Goal: Complete application form: Complete application form

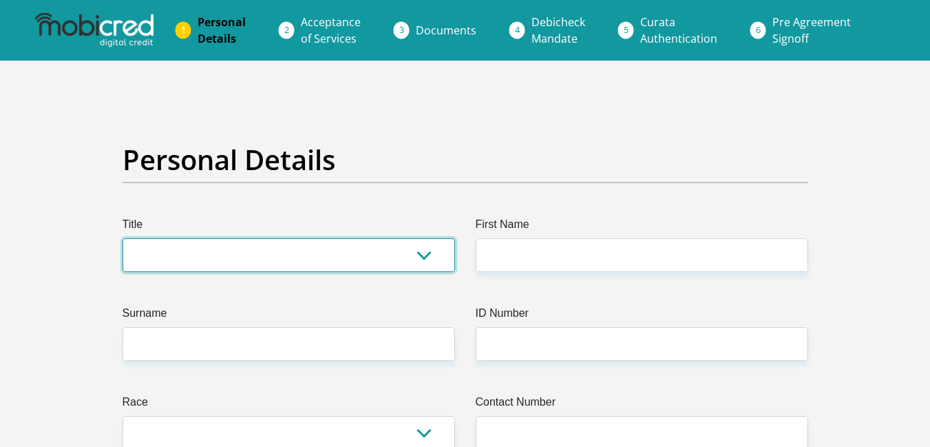
click at [420, 255] on select "Mr Ms Mrs Dr [PERSON_NAME]" at bounding box center [288, 255] width 332 height 34
select select "Mrs"
click at [122, 238] on select "Mr Ms Mrs Dr [PERSON_NAME]" at bounding box center [288, 255] width 332 height 34
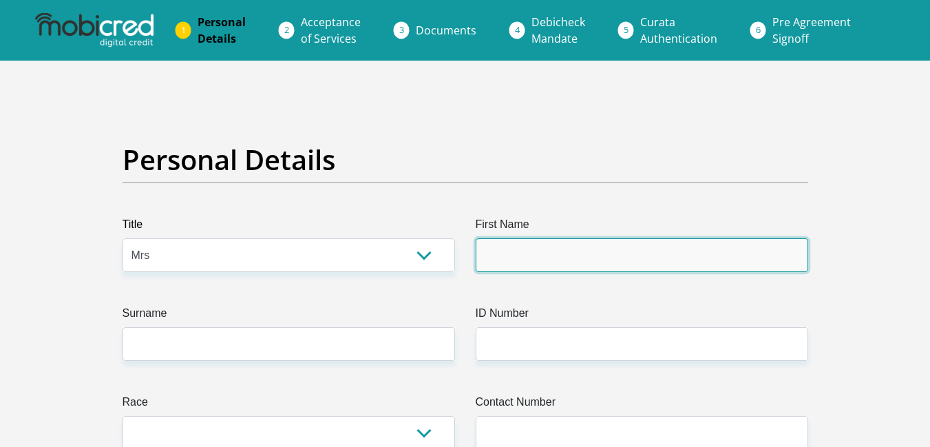
click at [513, 270] on input "First Name" at bounding box center [641, 255] width 332 height 34
type input "[PERSON_NAME]"
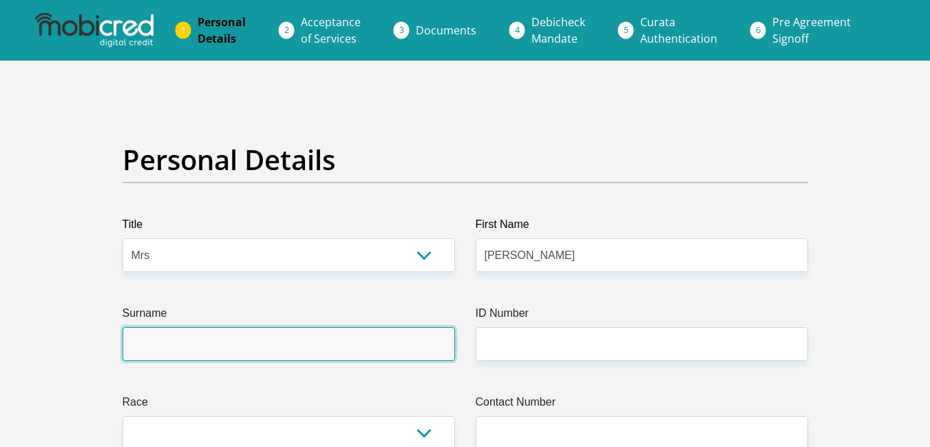
click at [350, 343] on input "Surname" at bounding box center [288, 344] width 332 height 34
type input "MOODLEY"
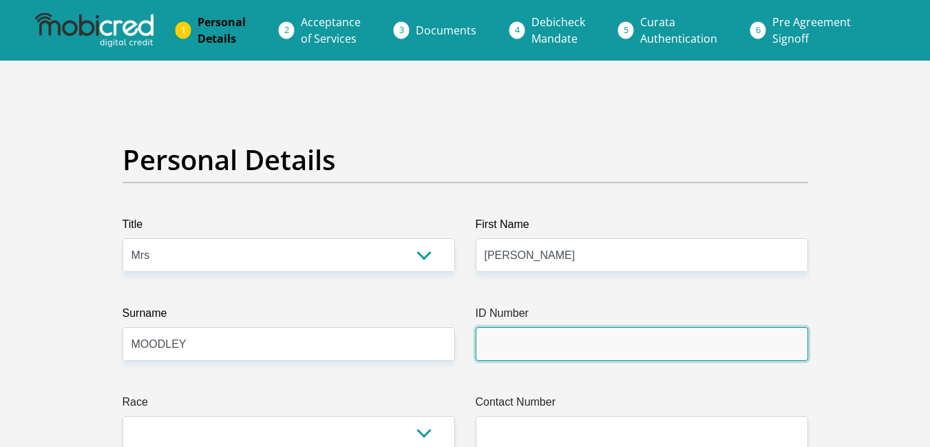
click at [503, 350] on input "ID Number" at bounding box center [641, 344] width 332 height 34
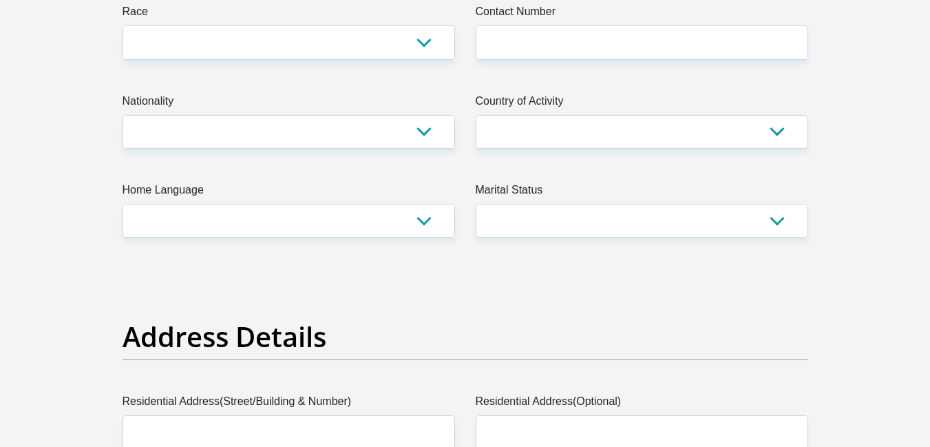
type input "7008080027085"
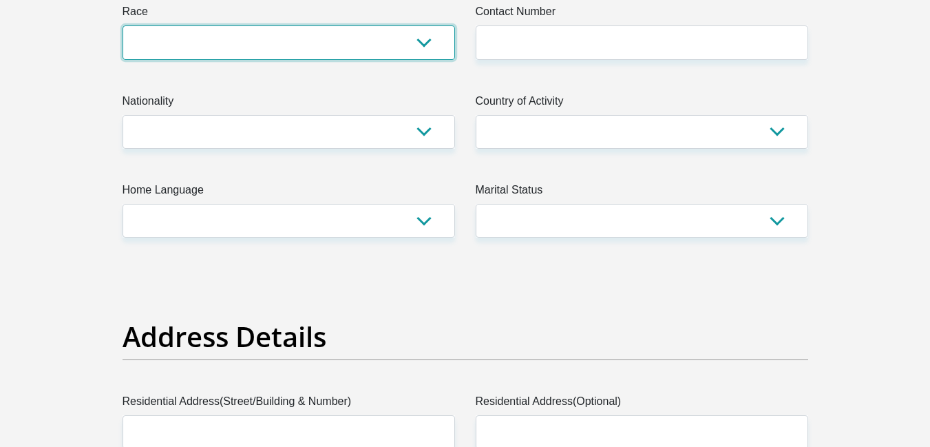
click at [426, 47] on select "Black Coloured Indian White Other" at bounding box center [288, 42] width 332 height 34
select select "4"
click at [122, 25] on select "Black Coloured Indian White Other" at bounding box center [288, 42] width 332 height 34
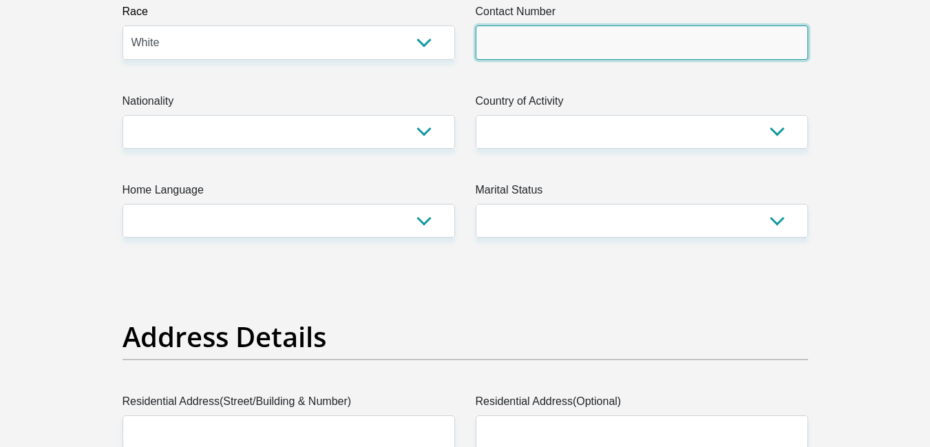
click at [565, 42] on input "Contact Number" at bounding box center [641, 42] width 332 height 34
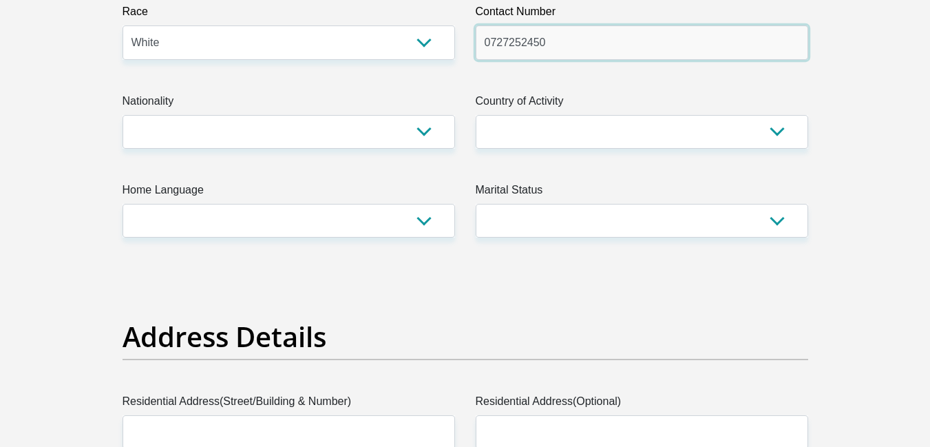
type input "0727252450"
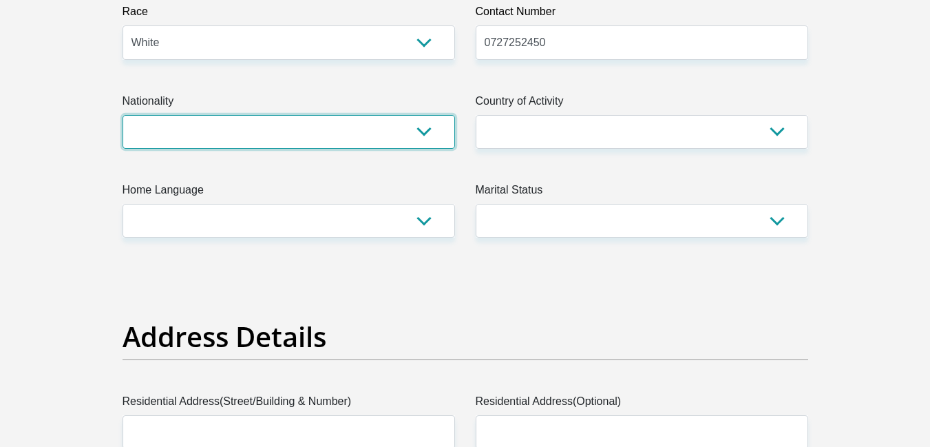
click at [429, 136] on select "[GEOGRAPHIC_DATA] [GEOGRAPHIC_DATA] [GEOGRAPHIC_DATA] [GEOGRAPHIC_DATA] [GEOGRA…" at bounding box center [288, 132] width 332 height 34
select select "ZAF"
click at [122, 115] on select "[GEOGRAPHIC_DATA] [GEOGRAPHIC_DATA] [GEOGRAPHIC_DATA] [GEOGRAPHIC_DATA] [GEOGRA…" at bounding box center [288, 132] width 332 height 34
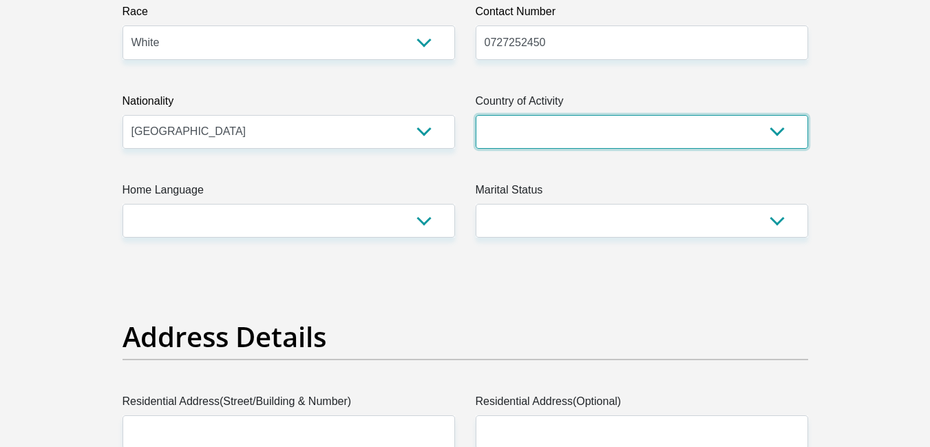
click at [776, 136] on select "[GEOGRAPHIC_DATA] [GEOGRAPHIC_DATA] [GEOGRAPHIC_DATA] [GEOGRAPHIC_DATA] [GEOGRA…" at bounding box center [641, 132] width 332 height 34
select select "ZAF"
click at [475, 115] on select "[GEOGRAPHIC_DATA] [GEOGRAPHIC_DATA] [GEOGRAPHIC_DATA] [GEOGRAPHIC_DATA] [GEOGRA…" at bounding box center [641, 132] width 332 height 34
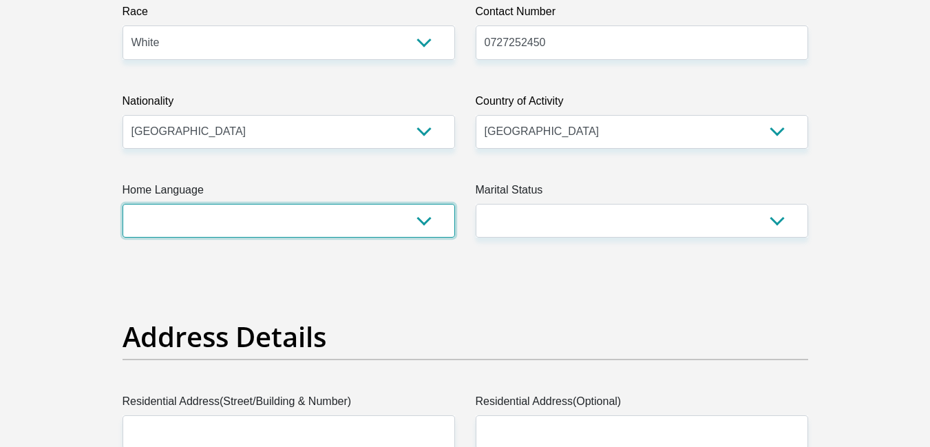
click at [424, 230] on select "Afrikaans English Sepedi South Ndebele Southern Sotho Swati Tsonga Tswana Venda…" at bounding box center [288, 221] width 332 height 34
select select "eng"
click at [122, 204] on select "Afrikaans English Sepedi South Ndebele Southern Sotho Swati Tsonga Tswana Venda…" at bounding box center [288, 221] width 332 height 34
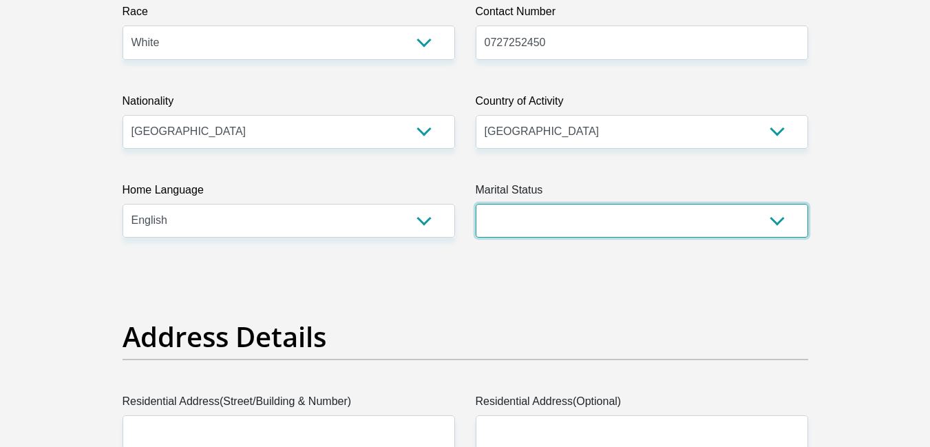
click at [776, 224] on select "Married ANC Single Divorced Widowed Married COP or Customary Law" at bounding box center [641, 221] width 332 height 34
select select "5"
click at [475, 204] on select "Married ANC Single Divorced Widowed Married COP or Customary Law" at bounding box center [641, 221] width 332 height 34
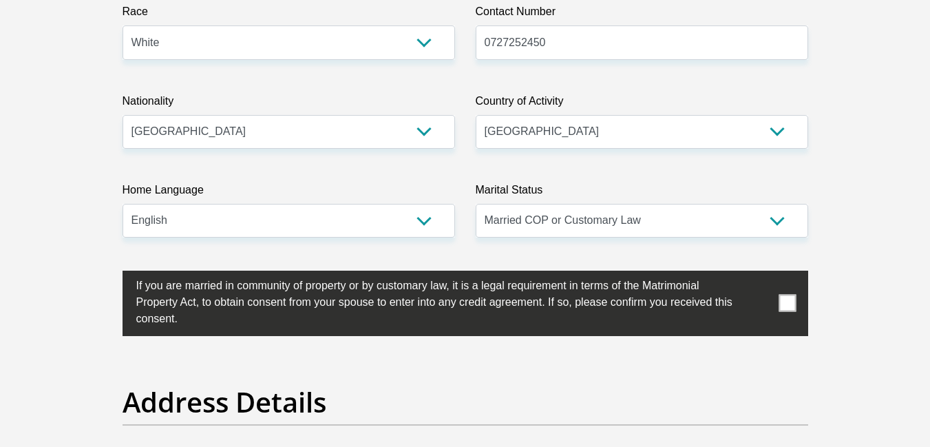
click at [784, 306] on span at bounding box center [786, 303] width 17 height 17
click at [109, 274] on input "checkbox" at bounding box center [109, 274] width 0 height 0
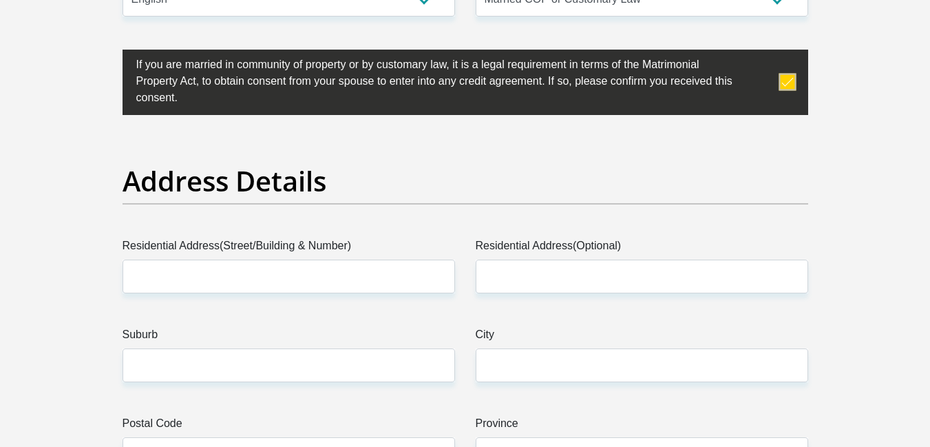
scroll to position [748, 0]
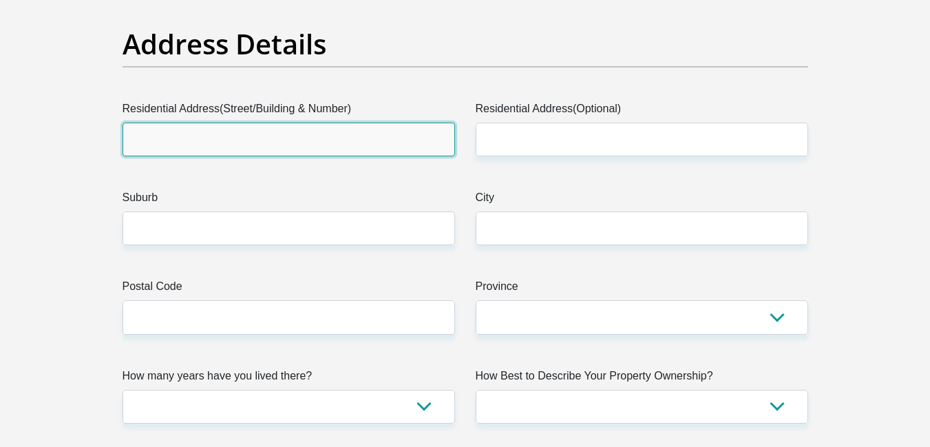
click at [354, 140] on input "Residential Address(Street/Building & Number)" at bounding box center [288, 139] width 332 height 34
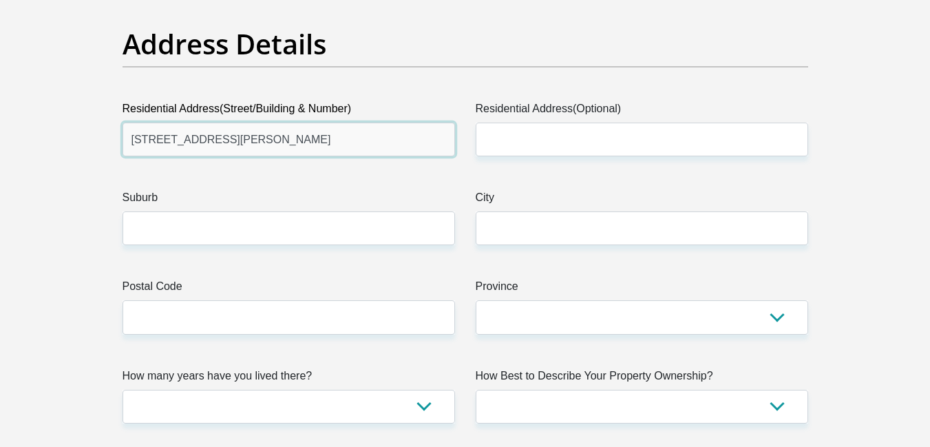
type input "[STREET_ADDRESS][PERSON_NAME]"
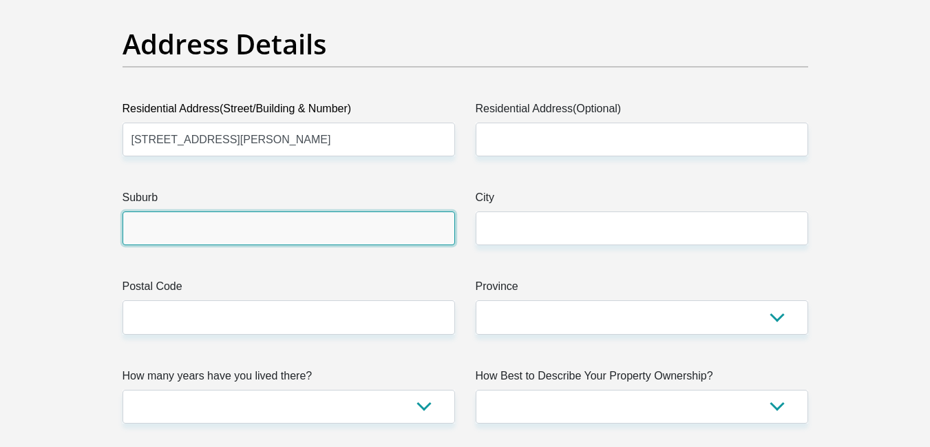
click at [279, 228] on input "Suburb" at bounding box center [288, 228] width 332 height 34
type input "KENGIES"
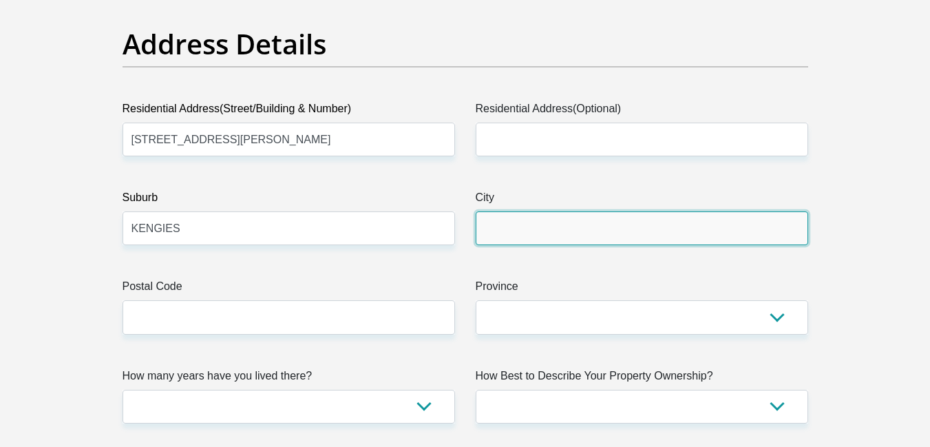
click at [502, 234] on input "City" at bounding box center [641, 228] width 332 height 34
type input "FOURWAYS [GEOGRAPHIC_DATA]"
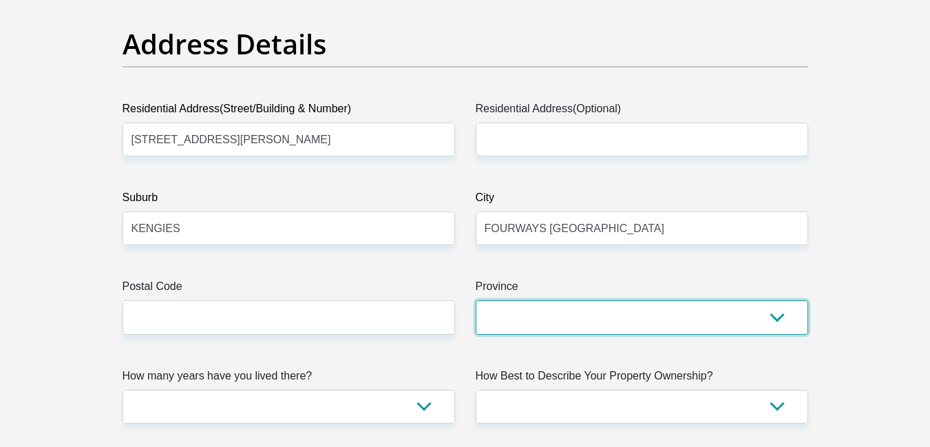
click at [773, 319] on select "Eastern Cape Free State [GEOGRAPHIC_DATA] [GEOGRAPHIC_DATA][DATE] [GEOGRAPHIC_D…" at bounding box center [641, 317] width 332 height 34
select select "Gauteng"
click at [475, 300] on select "Eastern Cape Free State [GEOGRAPHIC_DATA] [GEOGRAPHIC_DATA][DATE] [GEOGRAPHIC_D…" at bounding box center [641, 317] width 332 height 34
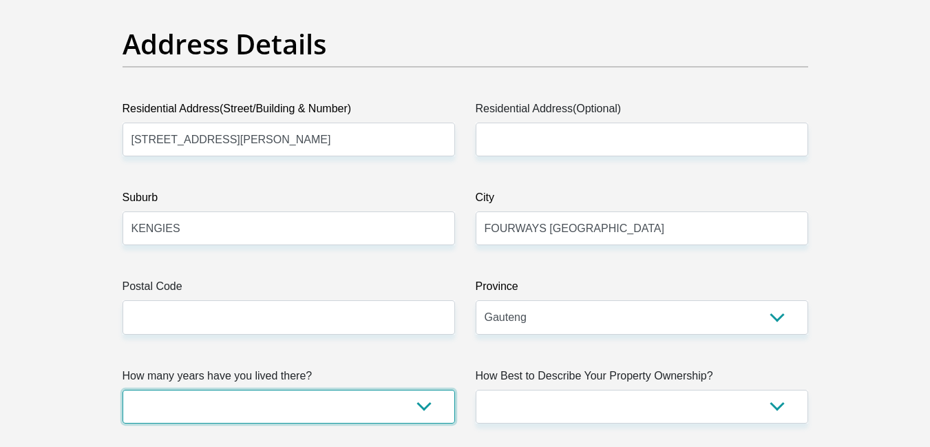
click at [418, 409] on select "less than 1 year 1-3 years 3-5 years 5+ years" at bounding box center [288, 406] width 332 height 34
click at [122, 389] on select "less than 1 year 1-3 years 3-5 years 5+ years" at bounding box center [288, 406] width 332 height 34
select select "4"
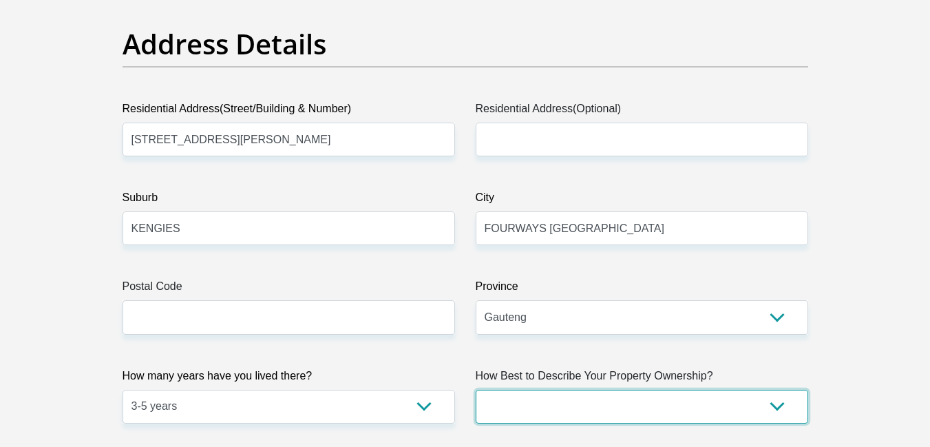
click at [784, 403] on select "Owned Rented Family Owned Company Dwelling" at bounding box center [641, 406] width 332 height 34
select select "Rented"
click at [475, 389] on select "Owned Rented Family Owned Company Dwelling" at bounding box center [641, 406] width 332 height 34
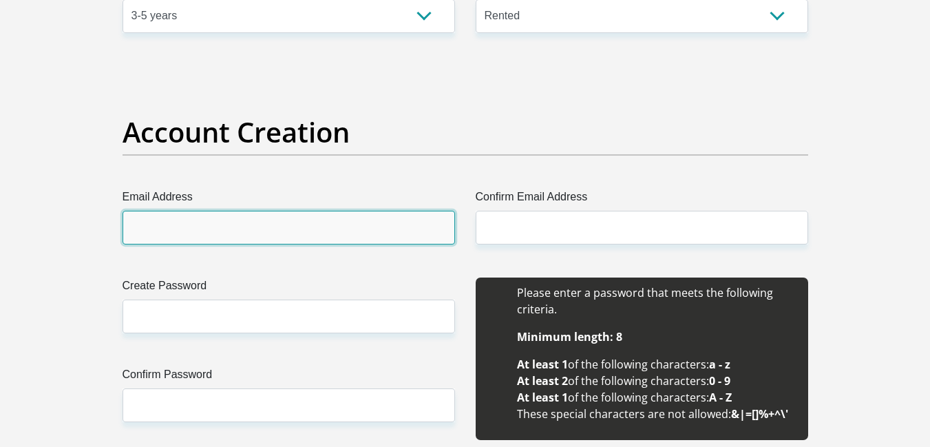
click at [319, 231] on input "Email Address" at bounding box center [288, 228] width 332 height 34
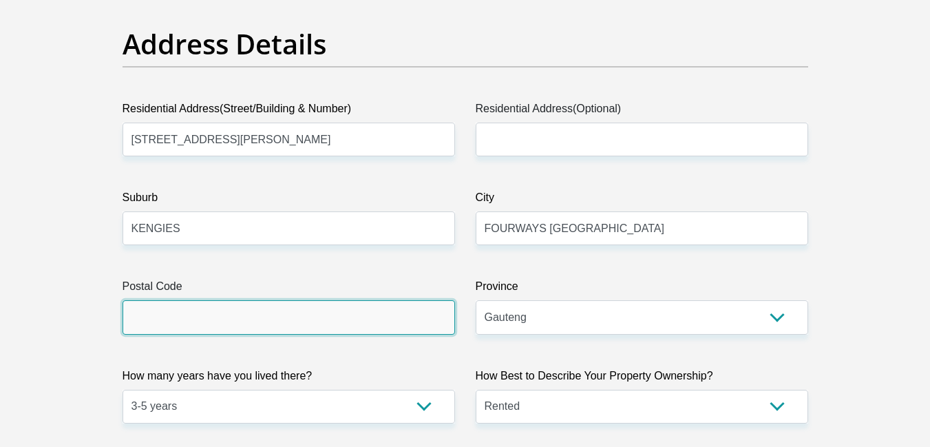
click at [230, 324] on input "Postal Code" at bounding box center [288, 317] width 332 height 34
type input "2191"
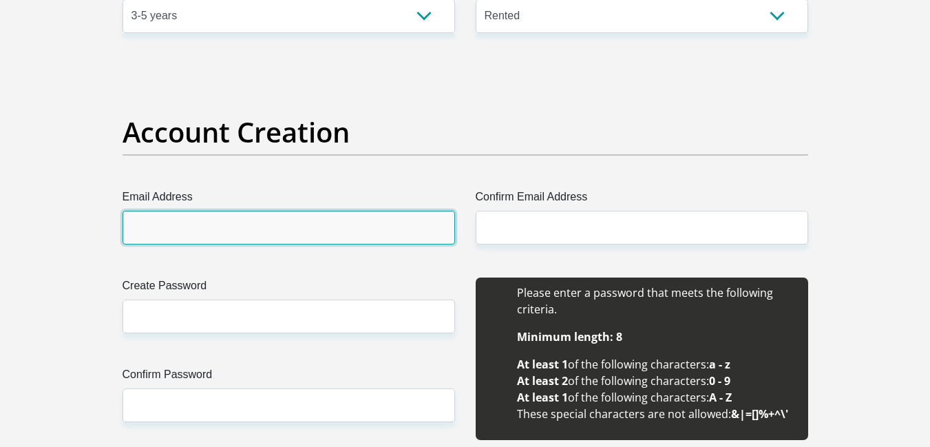
click at [343, 222] on input "Email Address" at bounding box center [288, 228] width 332 height 34
type input "A"
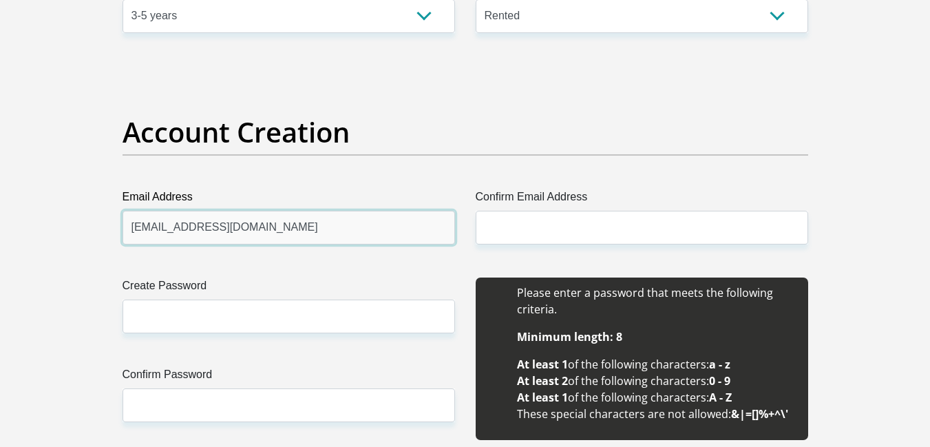
type input "[EMAIL_ADDRESS][DOMAIN_NAME]"
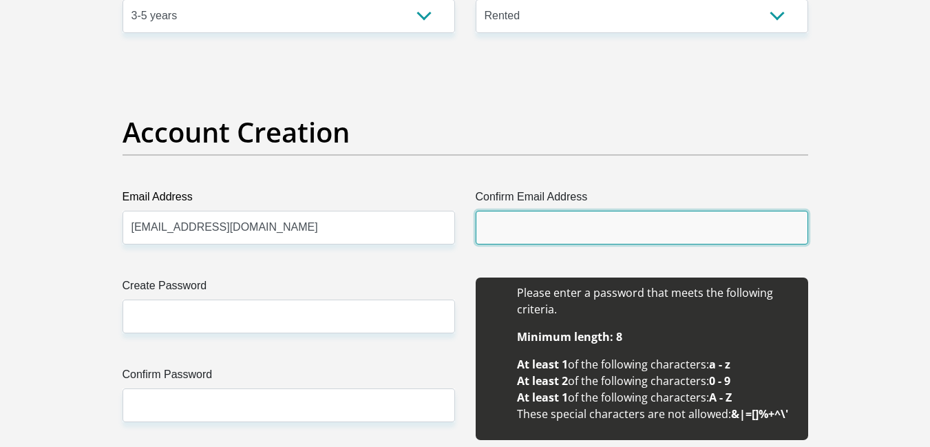
click at [520, 220] on input "Confirm Email Address" at bounding box center [641, 228] width 332 height 34
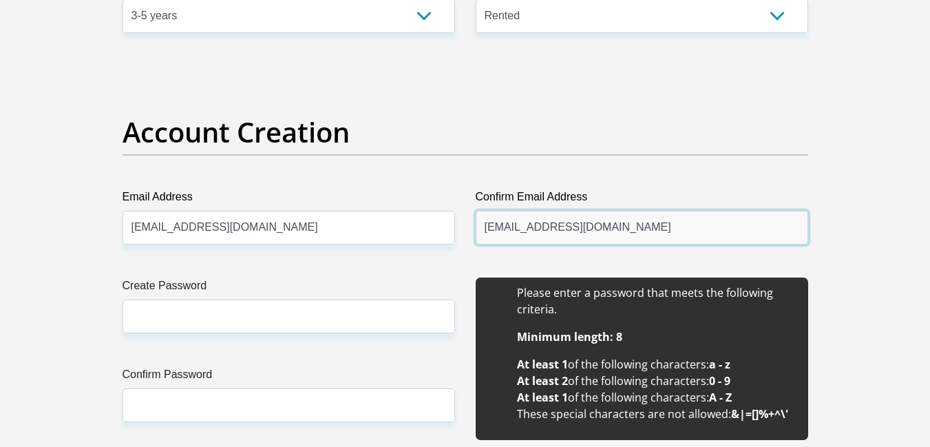
type input "[EMAIL_ADDRESS][DOMAIN_NAME]"
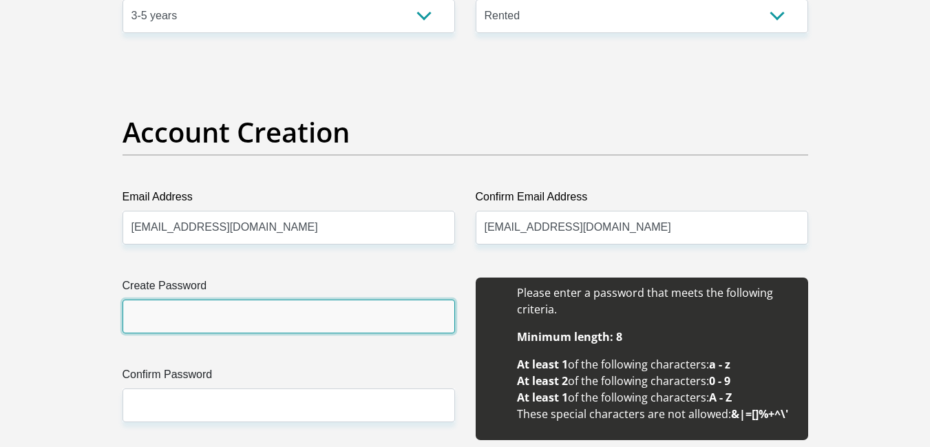
click at [360, 328] on input "Create Password" at bounding box center [288, 316] width 332 height 34
type input "[PERSON_NAME]#54"
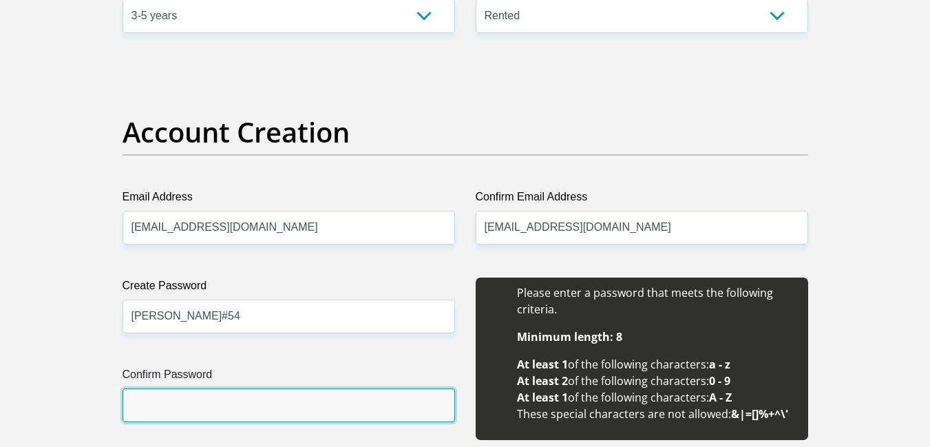
click at [336, 410] on input "Confirm Password" at bounding box center [288, 405] width 332 height 34
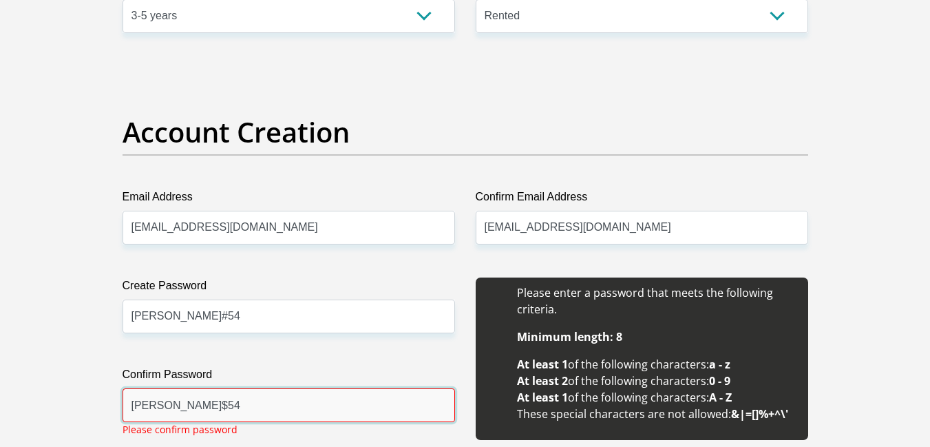
scroll to position [1528, 0]
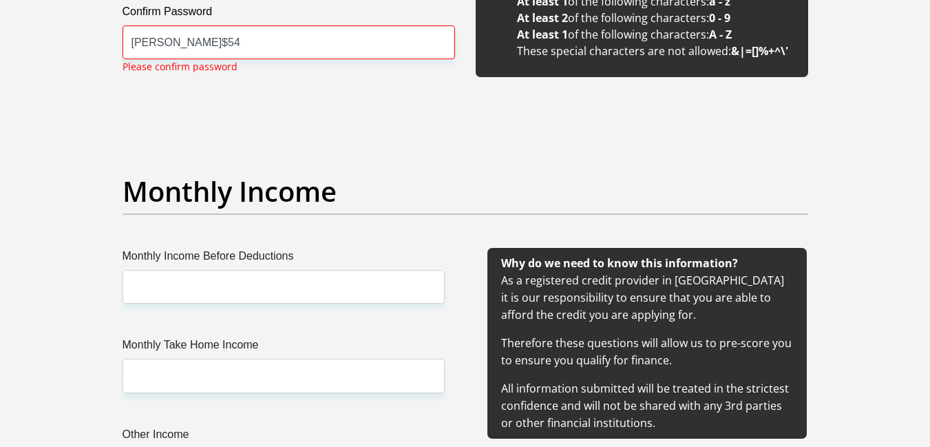
scroll to position [1391, 0]
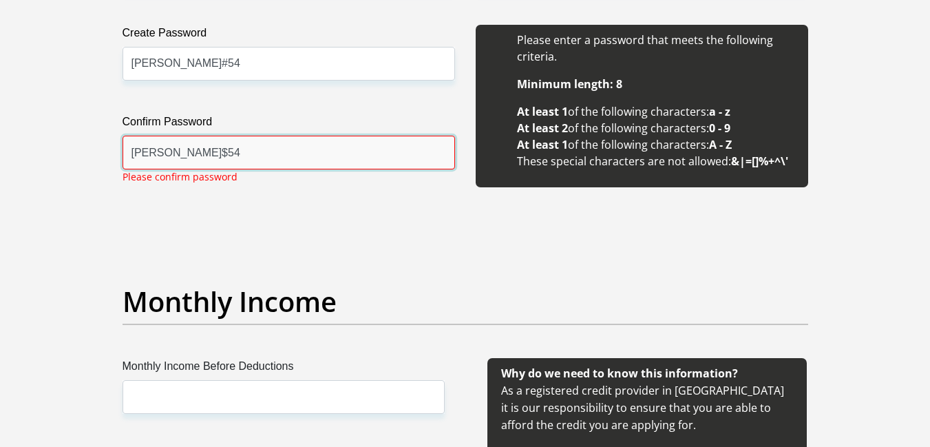
click at [171, 152] on input "[PERSON_NAME]$54" at bounding box center [288, 153] width 332 height 34
click at [172, 156] on input "[PERSON_NAME]$=#54" at bounding box center [288, 153] width 332 height 34
click at [174, 151] on input "[PERSON_NAME]=#54" at bounding box center [288, 153] width 332 height 34
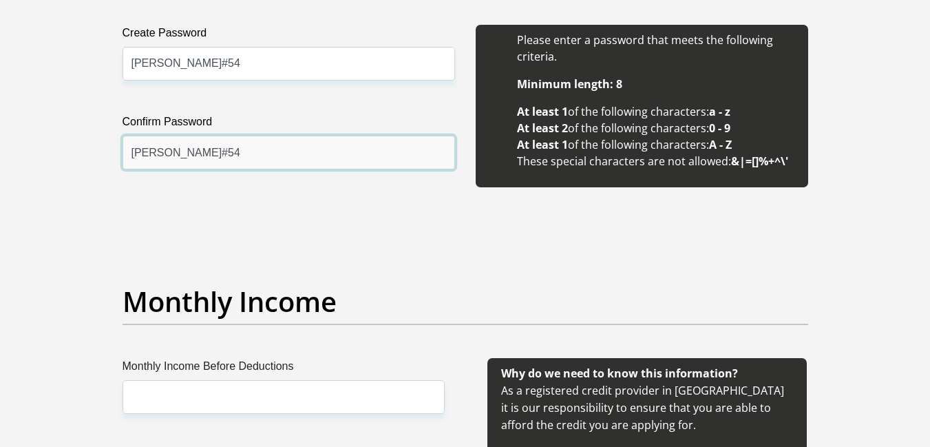
scroll to position [1781, 0]
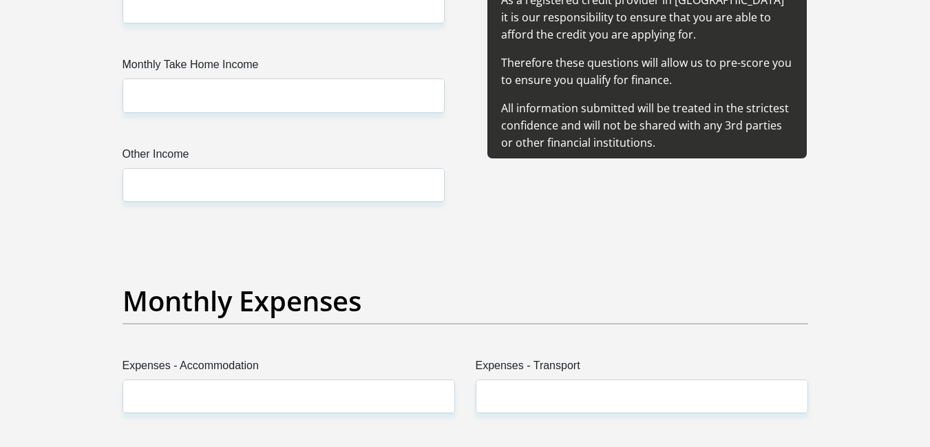
type input "[PERSON_NAME]#54"
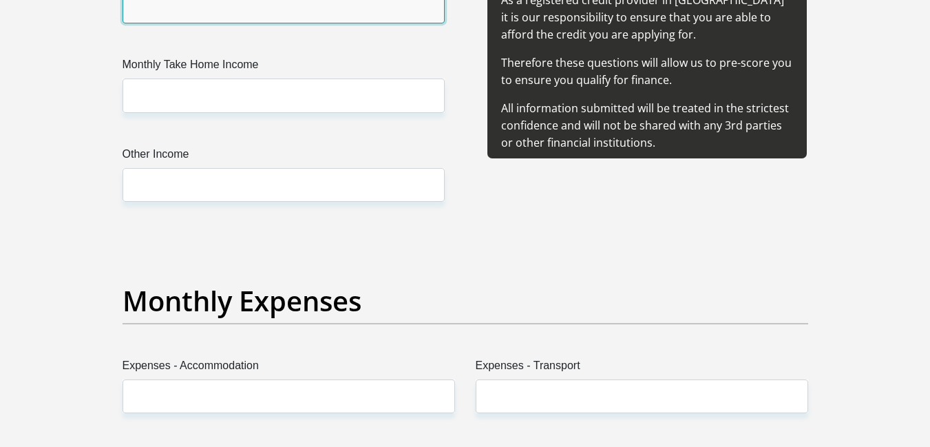
click at [338, 6] on input "Monthly Income Before Deductions" at bounding box center [283, 7] width 322 height 34
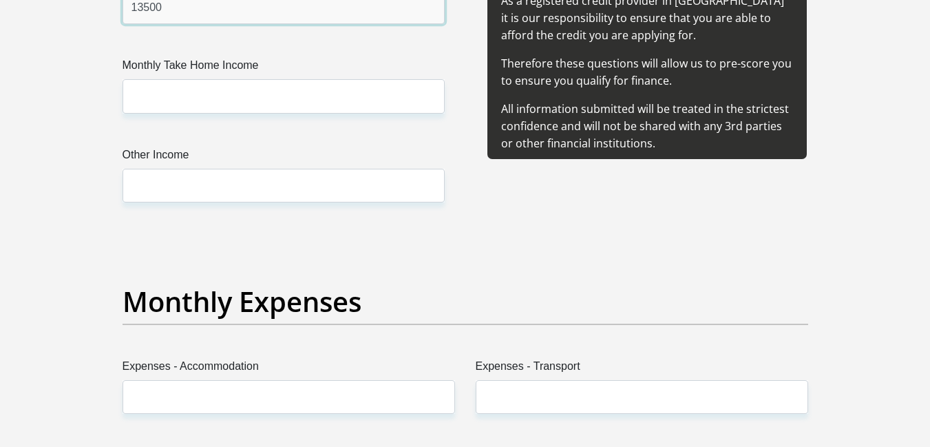
type input "13500"
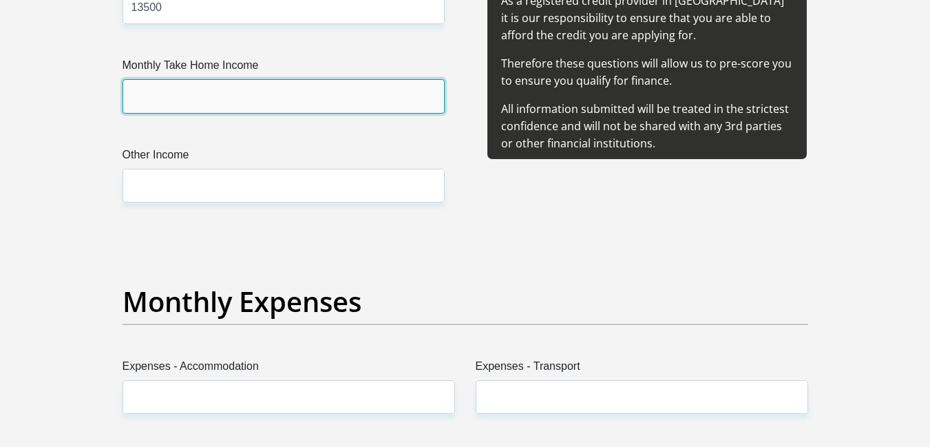
click at [299, 98] on input "Monthly Take Home Income" at bounding box center [283, 96] width 322 height 34
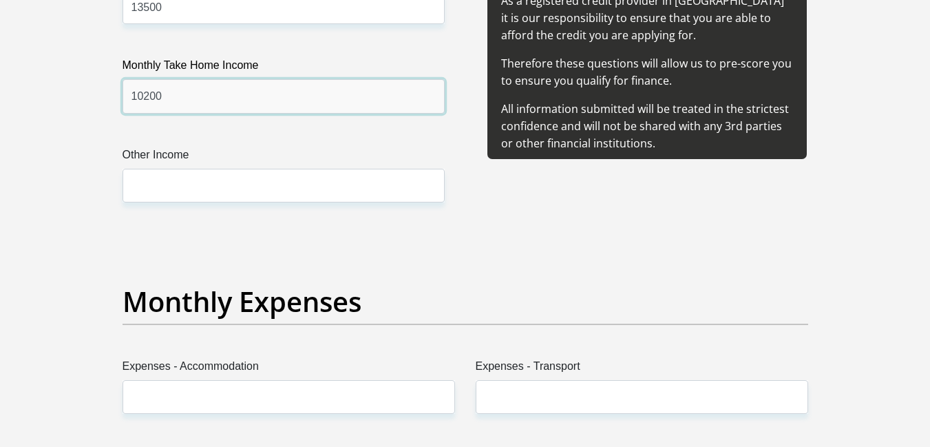
type input "10200"
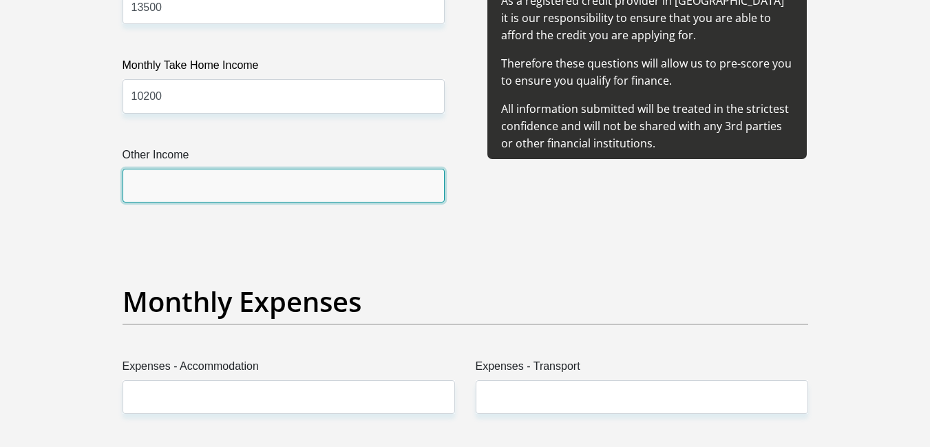
click at [298, 186] on input "Other Income" at bounding box center [283, 186] width 322 height 34
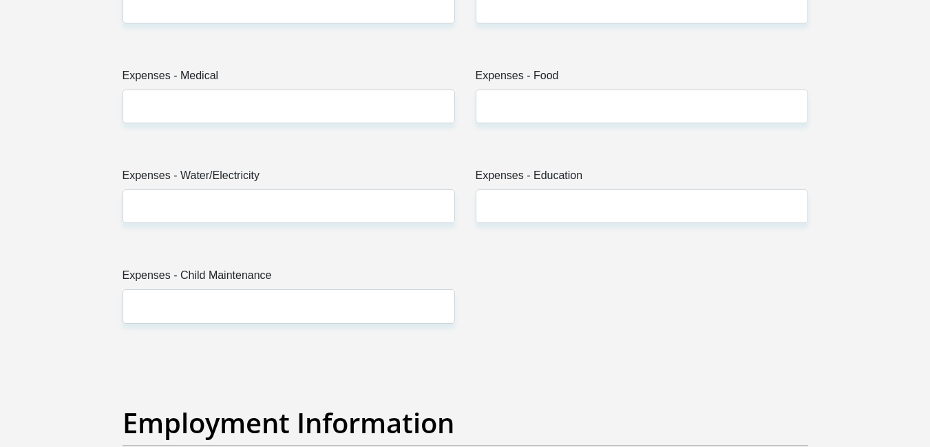
scroll to position [1958, 0]
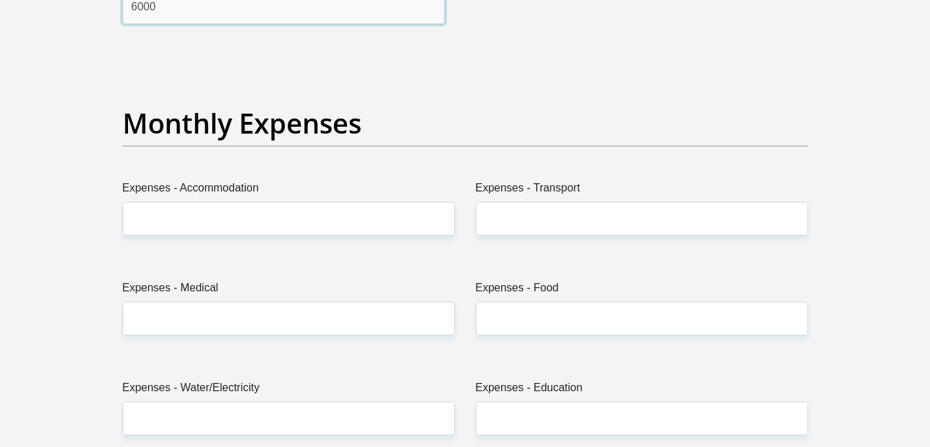
type input "6000"
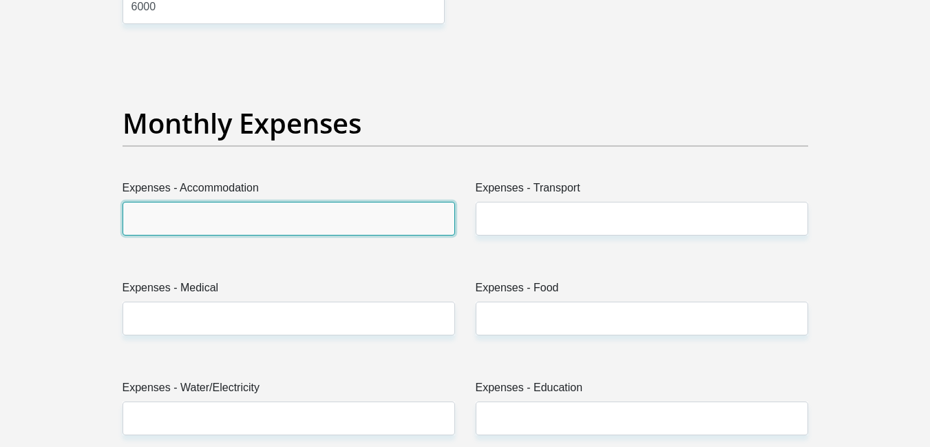
click at [329, 211] on input "Expenses - Accommodation" at bounding box center [288, 219] width 332 height 34
type input "0"
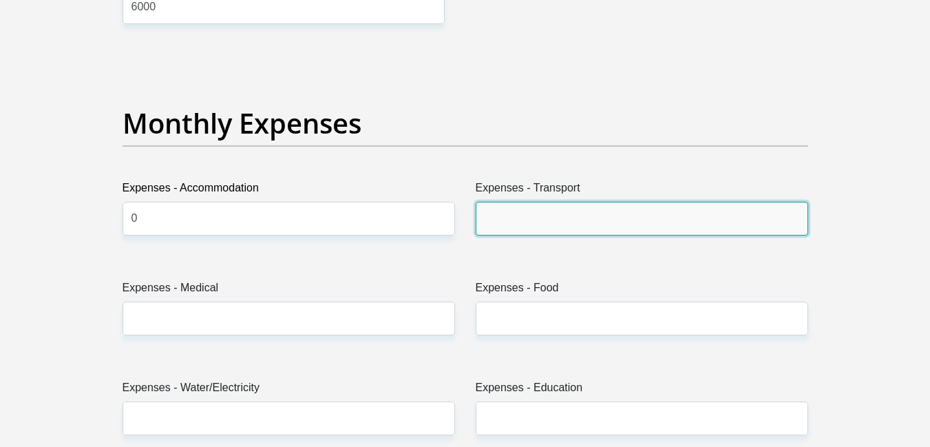
click at [511, 220] on input "Expenses - Transport" at bounding box center [641, 219] width 332 height 34
type input "500"
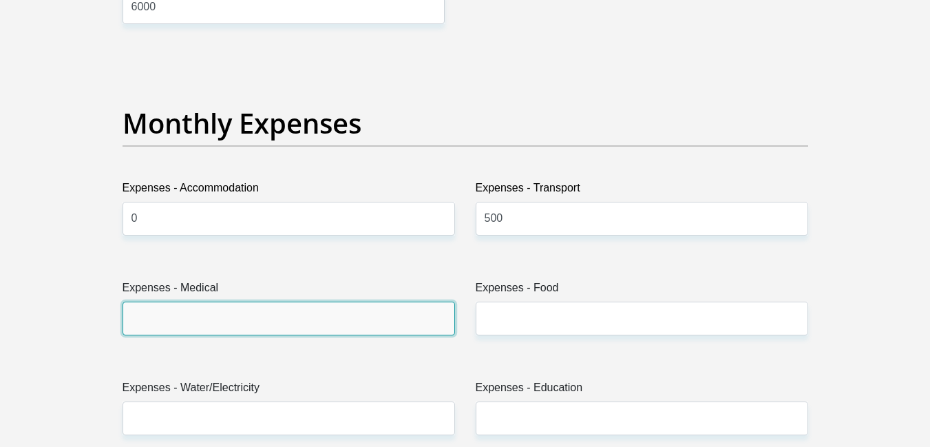
click at [357, 328] on input "Expenses - Medical" at bounding box center [288, 318] width 332 height 34
type input "0"
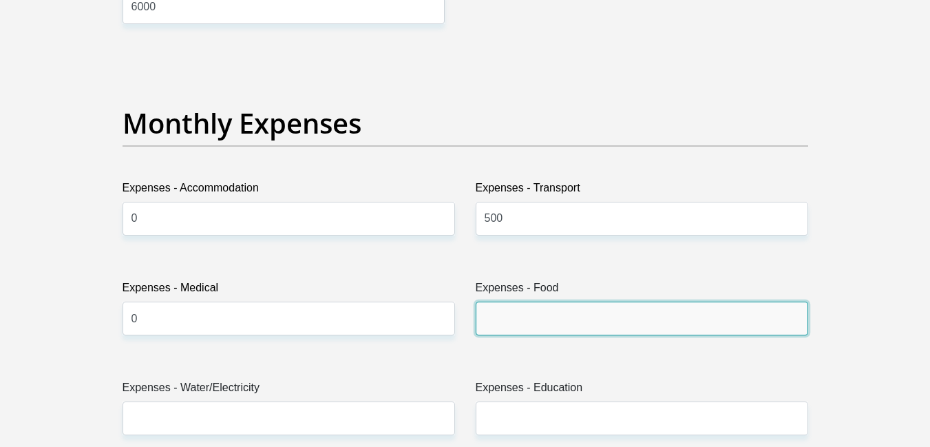
click at [520, 328] on input "Expenses - Food" at bounding box center [641, 318] width 332 height 34
type input "3500"
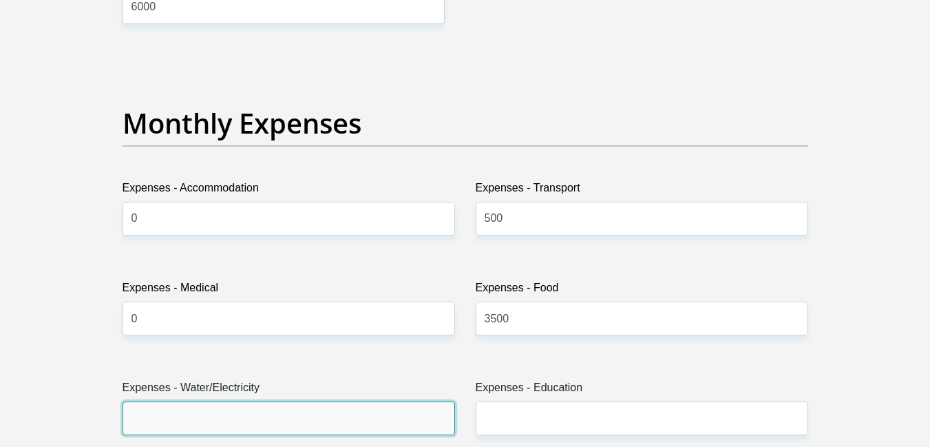
click at [264, 423] on input "Expenses - Water/Electricity" at bounding box center [288, 418] width 332 height 34
type input "0"
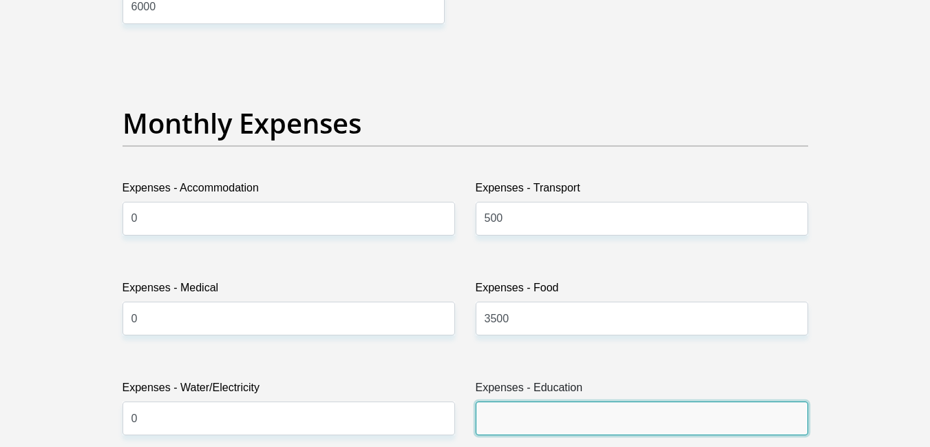
click at [535, 423] on input "Expenses - Education" at bounding box center [641, 418] width 332 height 34
type input "1300"
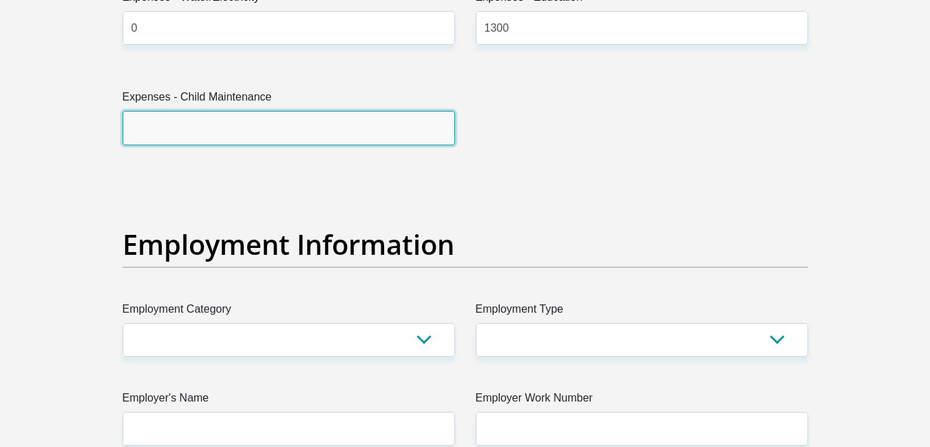
click at [362, 127] on input "Expenses - Child Maintenance" at bounding box center [288, 128] width 332 height 34
type input "0"
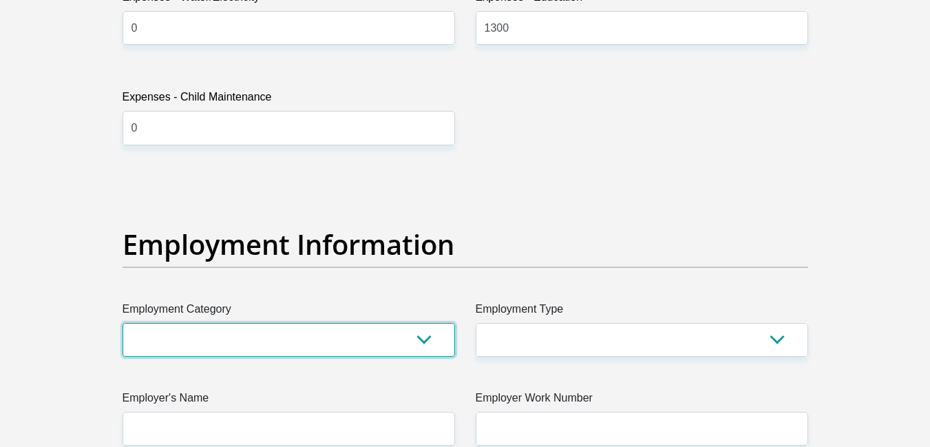
click at [418, 345] on select "AGRICULTURE ALCOHOL & TOBACCO CONSTRUCTION MATERIALS METALLURGY EQUIPMENT FOR R…" at bounding box center [288, 340] width 332 height 34
click at [276, 328] on select "AGRICULTURE ALCOHOL & TOBACCO CONSTRUCTION MATERIALS METALLURGY EQUIPMENT FOR R…" at bounding box center [288, 340] width 332 height 34
click at [268, 336] on select "AGRICULTURE ALCOHOL & TOBACCO CONSTRUCTION MATERIALS METALLURGY EQUIPMENT FOR R…" at bounding box center [288, 340] width 332 height 34
select select "45"
click at [122, 323] on select "AGRICULTURE ALCOHOL & TOBACCO CONSTRUCTION MATERIALS METALLURGY EQUIPMENT FOR R…" at bounding box center [288, 340] width 332 height 34
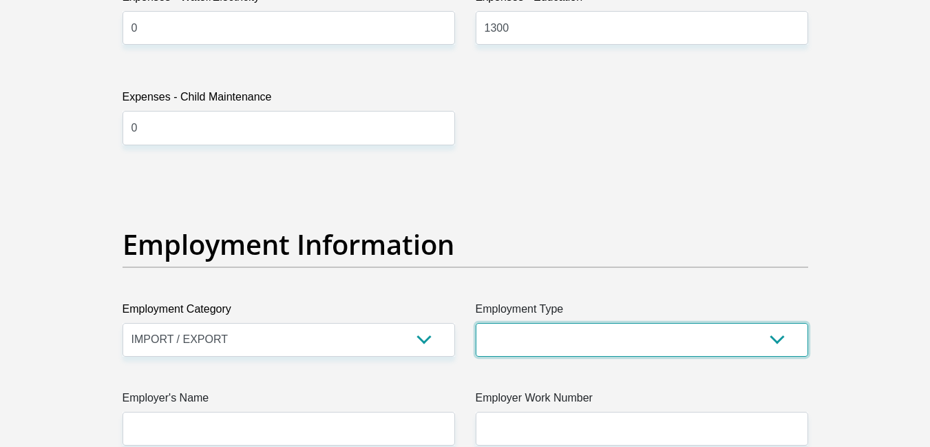
click at [779, 343] on select "College/Lecturer Craft Seller Creative Driver Executive Farmer Forces - Non Com…" at bounding box center [641, 340] width 332 height 34
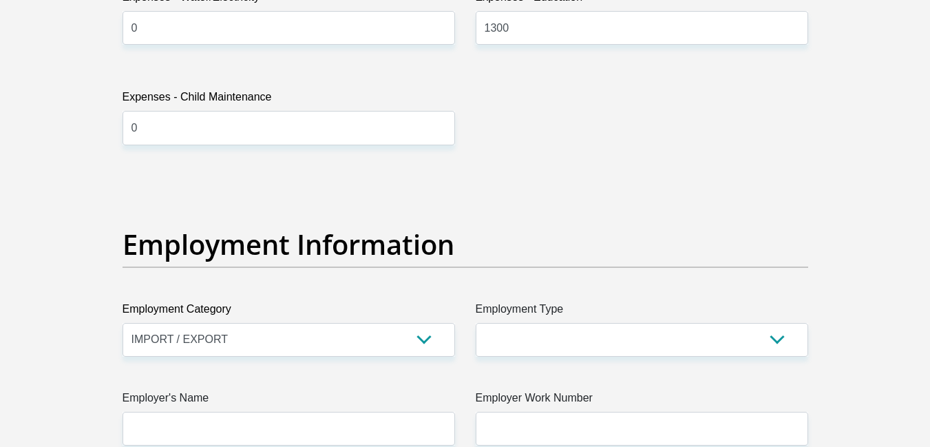
click at [841, 330] on div "Personal Details Title Mr Ms Mrs Dr [PERSON_NAME] First Name [PERSON_NAME] Surn…" at bounding box center [465, 143] width 784 height 4763
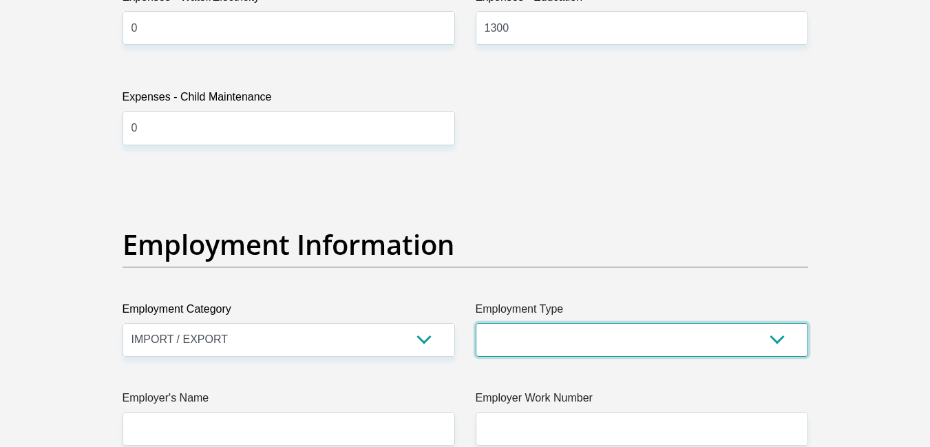
click at [779, 339] on select "College/Lecturer Craft Seller Creative Driver Executive Farmer Forces - Non Com…" at bounding box center [641, 340] width 332 height 34
click at [475, 323] on select "College/Lecturer Craft Seller Creative Driver Executive Farmer Forces - Non Com…" at bounding box center [641, 340] width 332 height 34
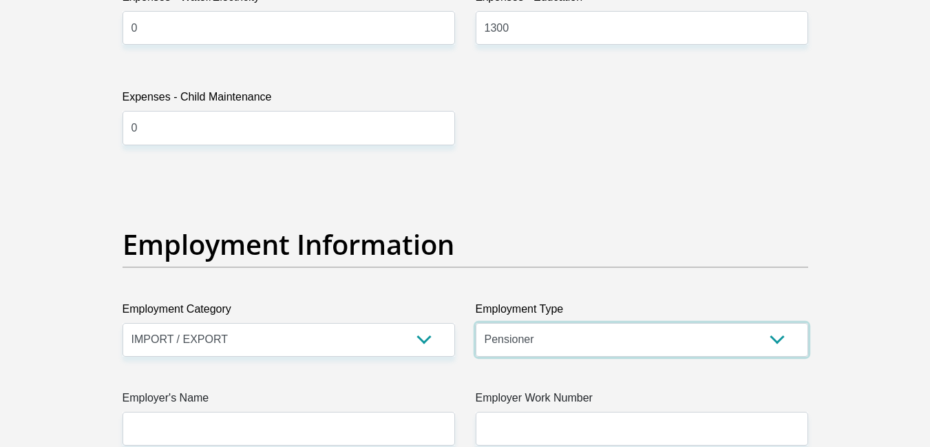
click at [780, 335] on select "College/Lecturer Craft Seller Creative Driver Executive Farmer Forces - Non Com…" at bounding box center [641, 340] width 332 height 34
select select "Office Staff/Clerk"
click at [475, 323] on select "College/Lecturer Craft Seller Creative Driver Executive Farmer Forces - Non Com…" at bounding box center [641, 340] width 332 height 34
click at [928, 345] on section "Personal Details Title Mr Ms Mrs Dr [PERSON_NAME] First Name [PERSON_NAME] Surn…" at bounding box center [465, 143] width 930 height 4862
click at [929, 343] on section "Personal Details Title Mr Ms Mrs Dr [PERSON_NAME] First Name [PERSON_NAME] Surn…" at bounding box center [465, 143] width 930 height 4862
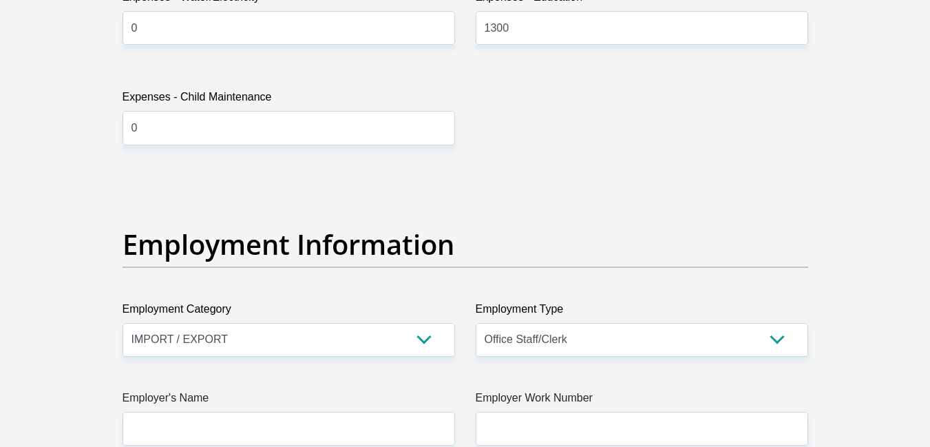
scroll to position [2739, 0]
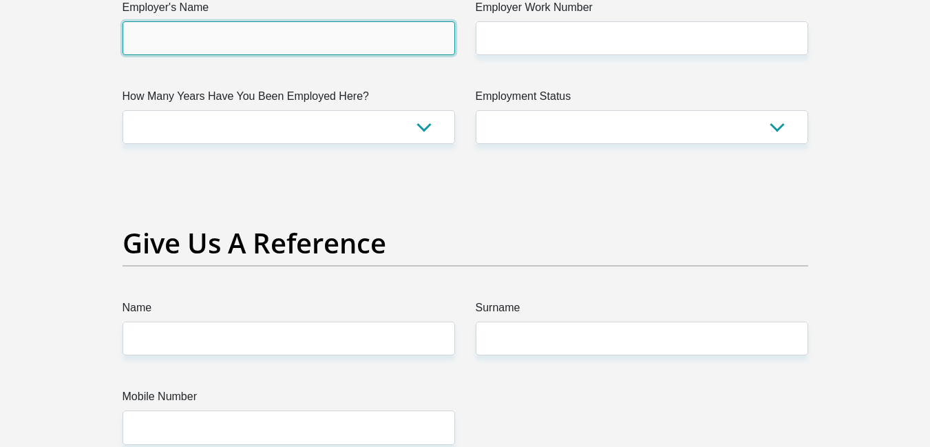
click at [243, 39] on input "Employer's Name" at bounding box center [288, 38] width 332 height 34
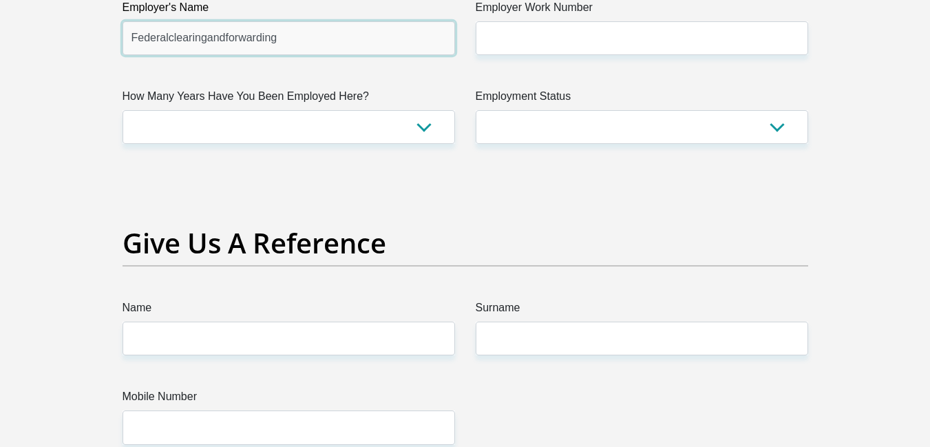
type input "Federalclearingandforwarding"
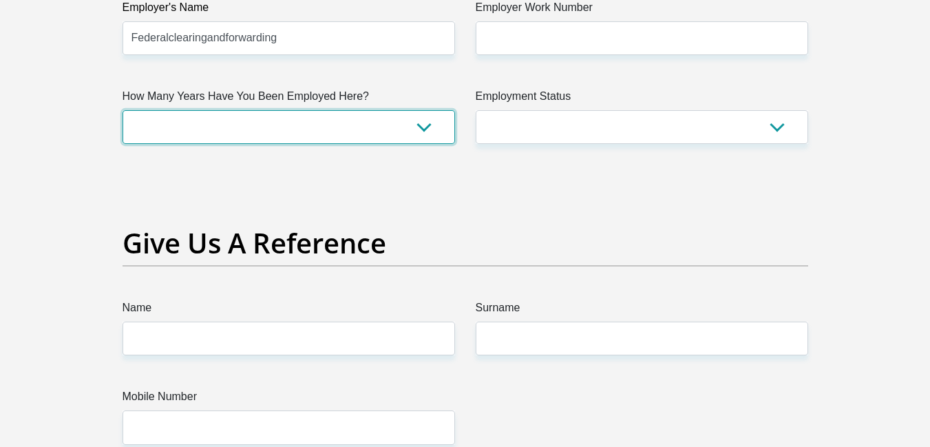
click at [424, 127] on select "less than 1 year 1-3 years 3-5 years 5+ years" at bounding box center [288, 127] width 332 height 34
select select "6"
click at [122, 110] on select "less than 1 year 1-3 years 3-5 years 5+ years" at bounding box center [288, 127] width 332 height 34
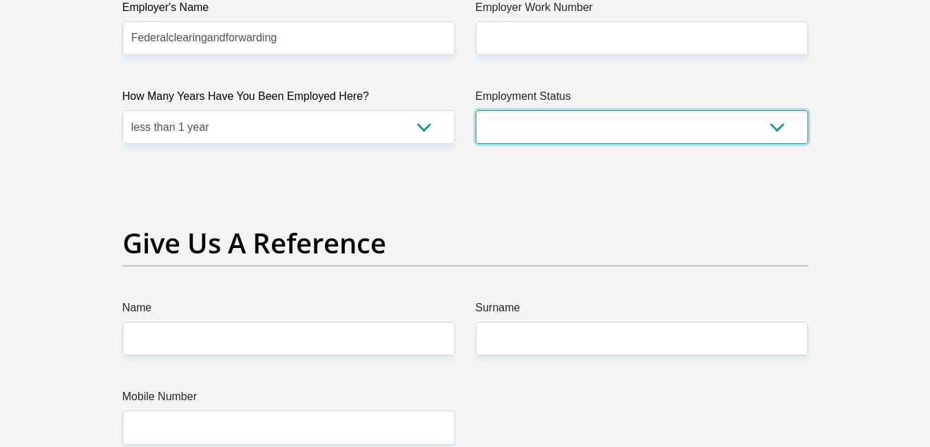
click at [775, 130] on select "Permanent/Full-time Part-time/Casual [DEMOGRAPHIC_DATA] Worker Self-Employed Ho…" at bounding box center [641, 127] width 332 height 34
click at [475, 110] on select "Permanent/Full-time Part-time/Casual [DEMOGRAPHIC_DATA] Worker Self-Employed Ho…" at bounding box center [641, 127] width 332 height 34
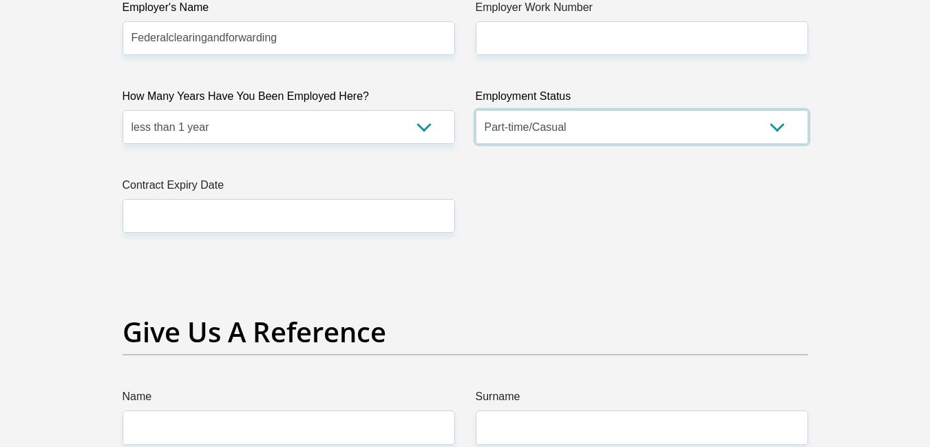
select select "3"
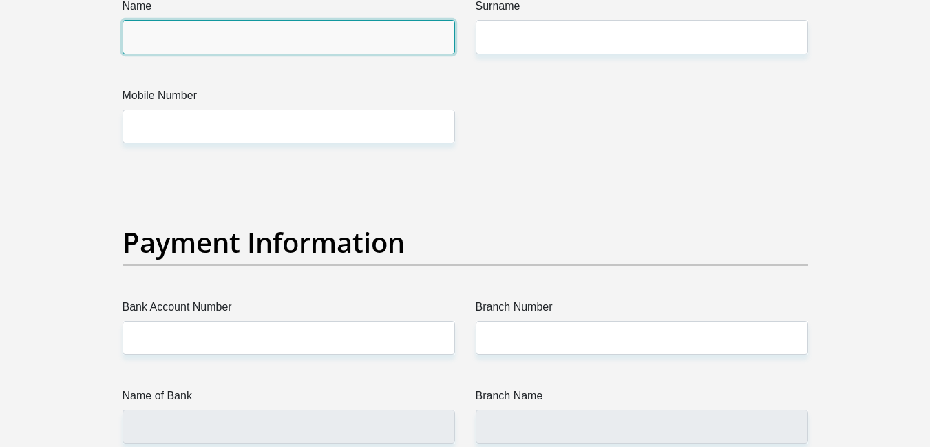
click at [284, 39] on input "Name" at bounding box center [288, 37] width 332 height 34
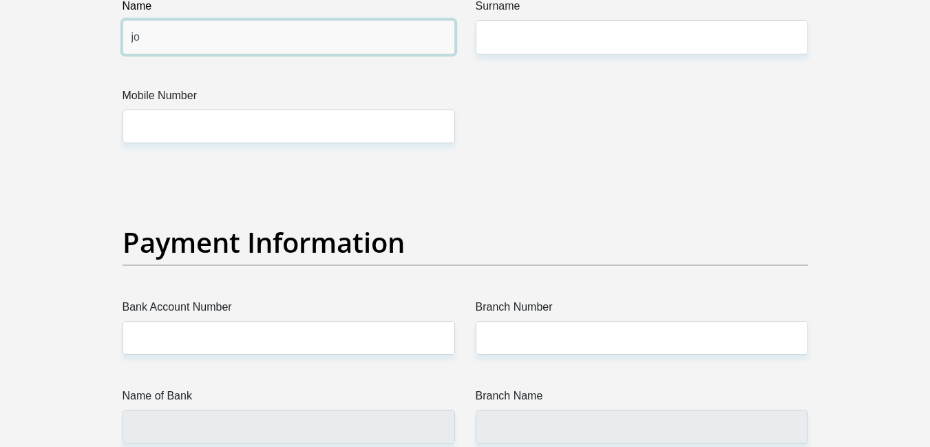
type input "j"
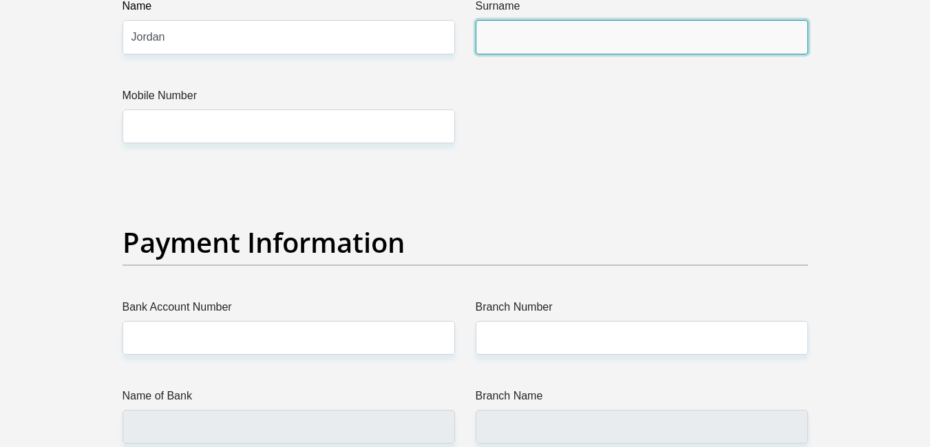
click at [503, 39] on input "Surname" at bounding box center [641, 37] width 332 height 34
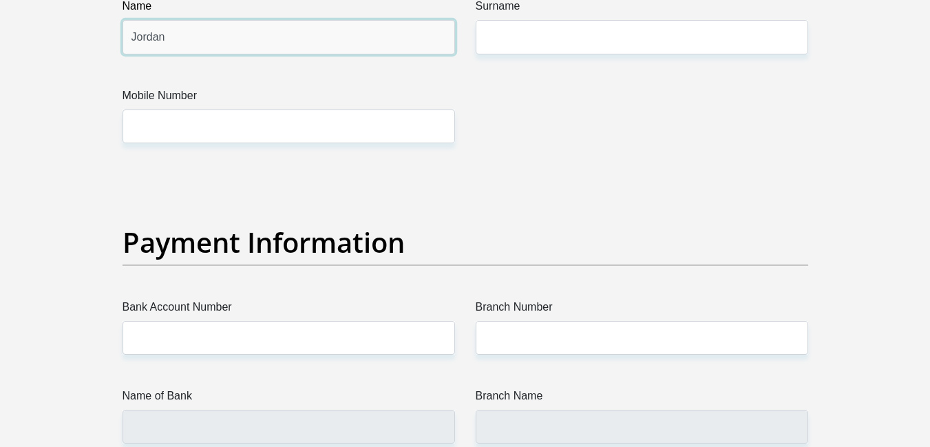
click at [301, 38] on input "Jordan" at bounding box center [288, 37] width 332 height 34
type input "J"
type input "Amber"
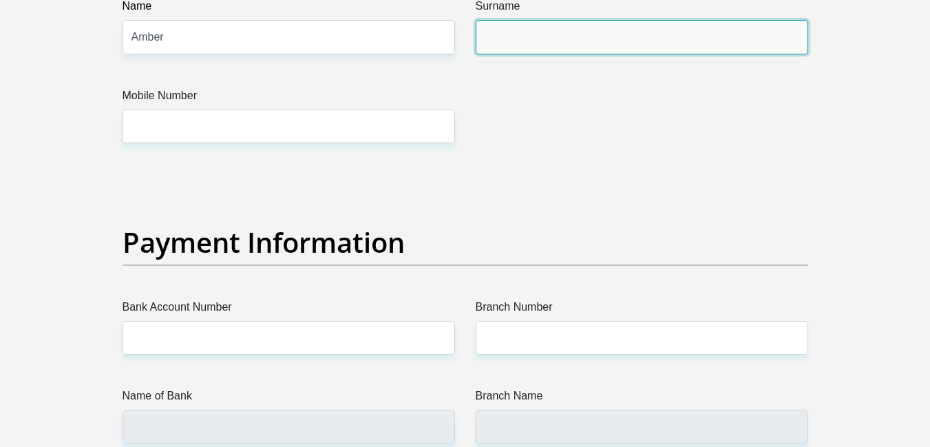
click at [517, 27] on input "Surname" at bounding box center [641, 37] width 332 height 34
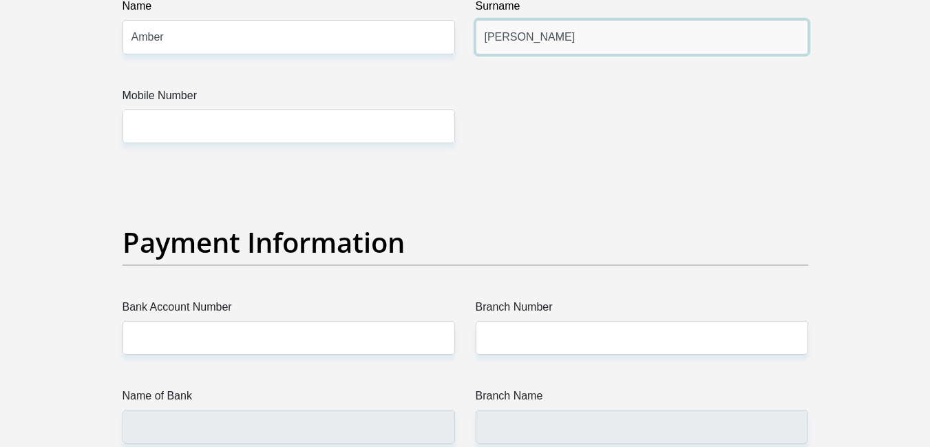
type input "[PERSON_NAME]"
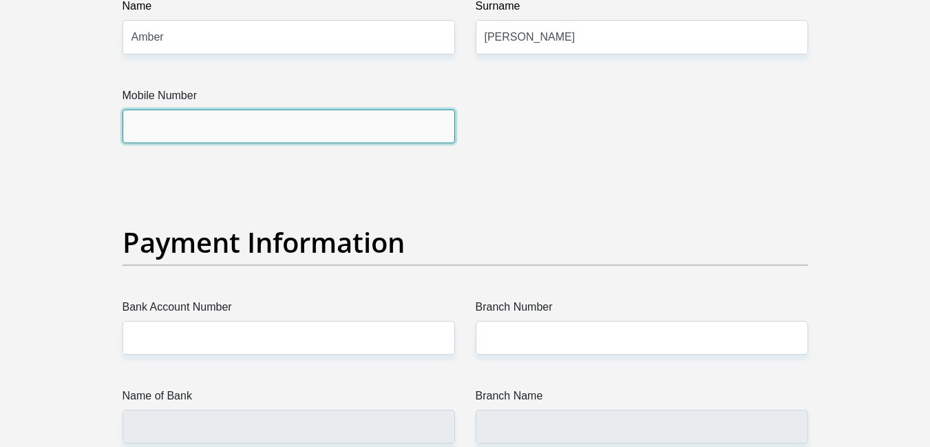
click at [400, 127] on input "Mobile Number" at bounding box center [288, 126] width 332 height 34
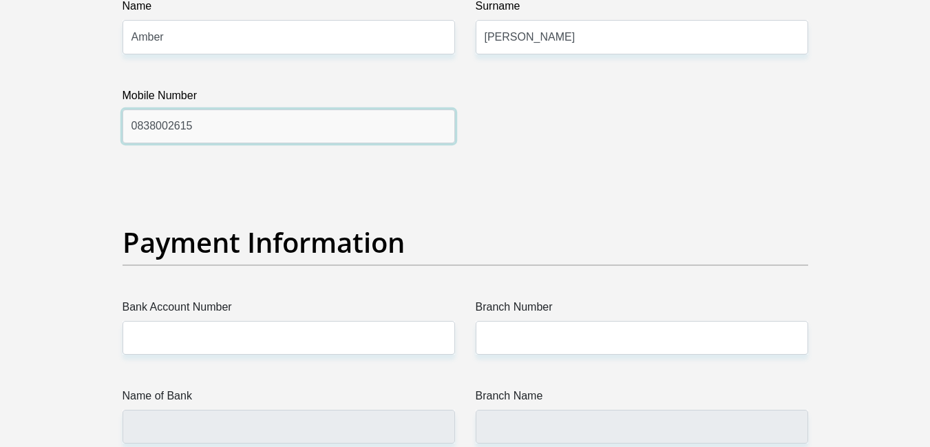
scroll to position [3519, 0]
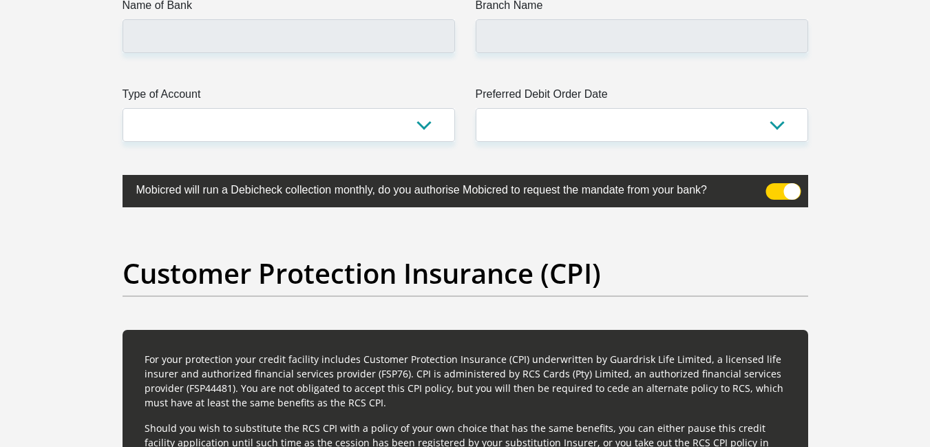
type input "0838002615"
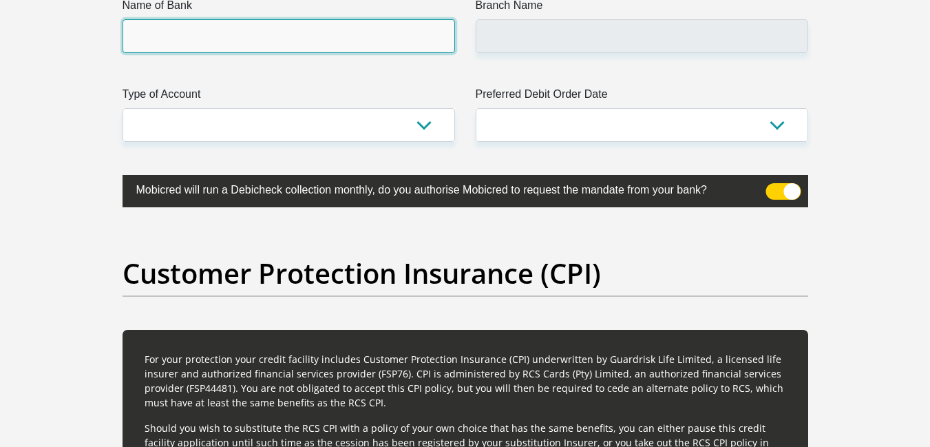
click at [345, 34] on input "Name of Bank" at bounding box center [288, 36] width 332 height 34
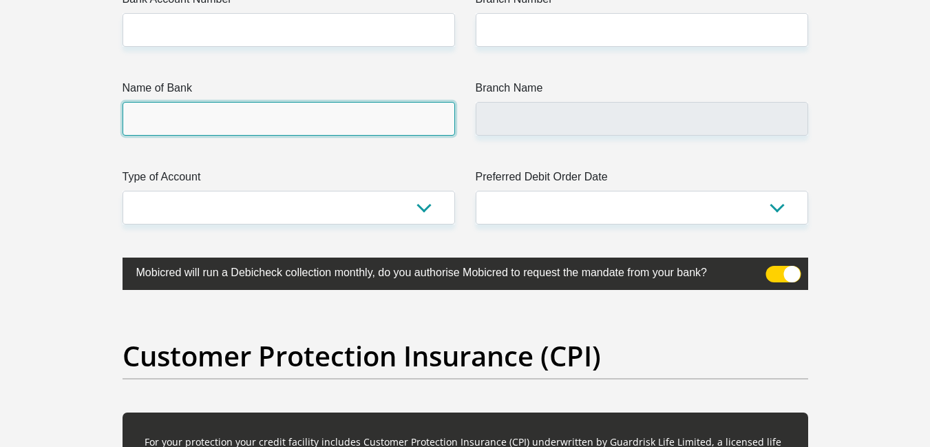
scroll to position [3409, 0]
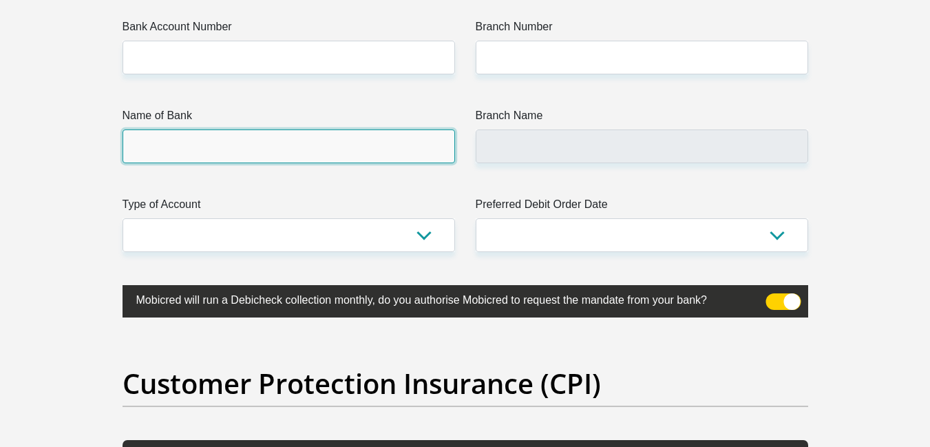
click at [312, 155] on input "Name of Bank" at bounding box center [288, 146] width 332 height 34
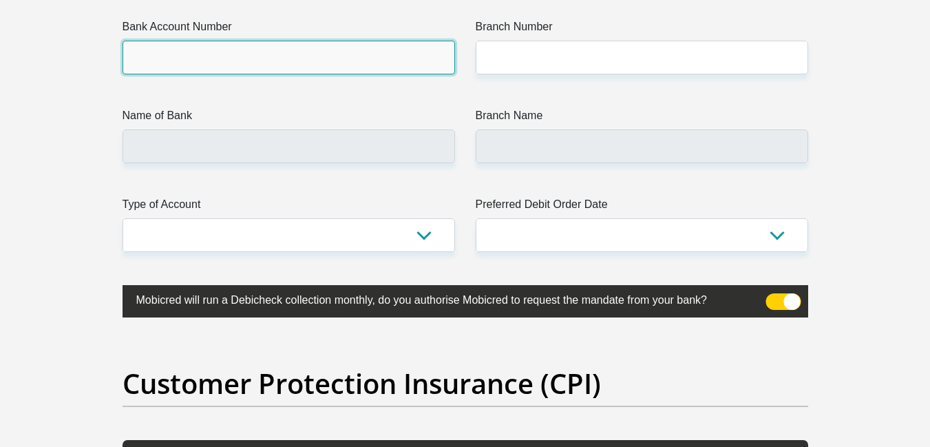
click at [239, 58] on input "Bank Account Number" at bounding box center [288, 58] width 332 height 34
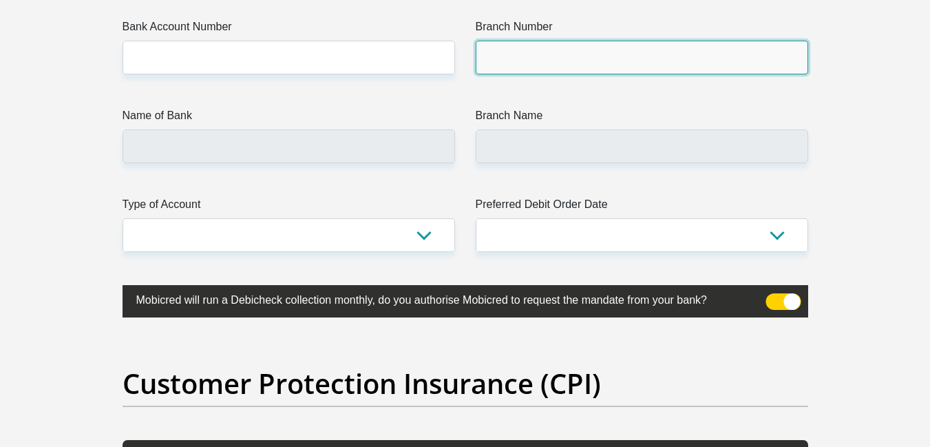
click at [541, 64] on input "Branch Number" at bounding box center [641, 58] width 332 height 34
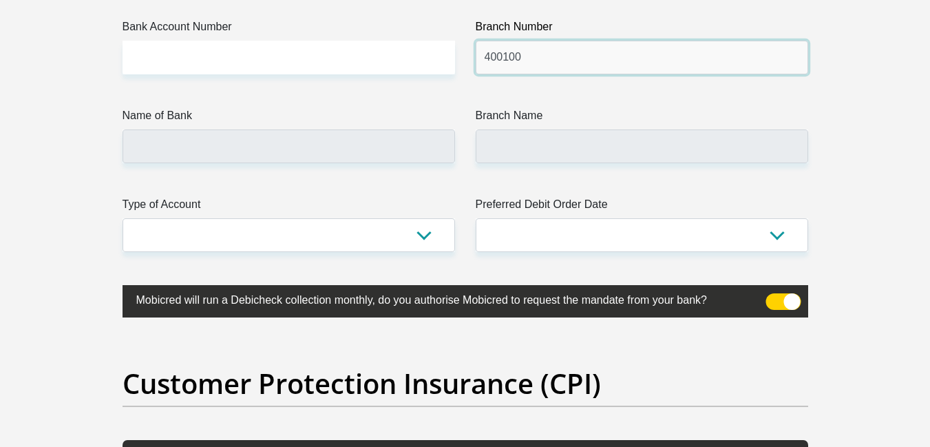
type input "400100"
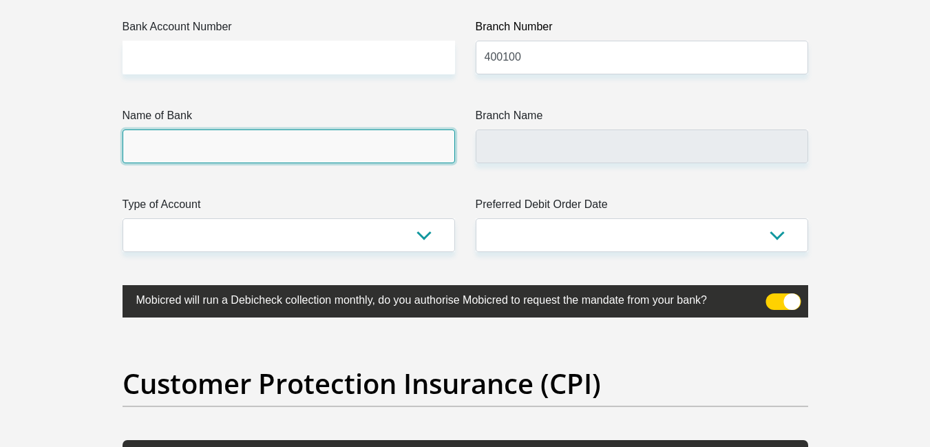
click at [395, 153] on input "Name of Bank" at bounding box center [288, 146] width 332 height 34
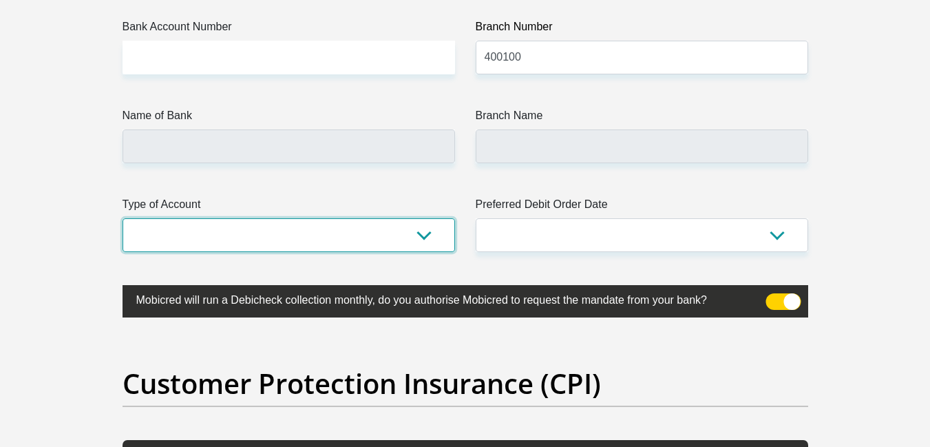
click at [420, 238] on select "Cheque Savings" at bounding box center [288, 235] width 332 height 34
select select "SAV"
click at [122, 218] on select "Cheque Savings" at bounding box center [288, 235] width 332 height 34
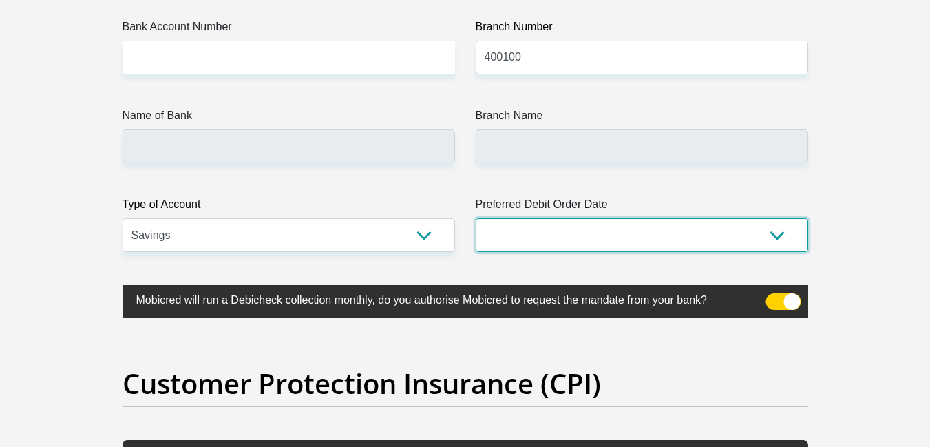
click at [779, 236] on select "1st 2nd 3rd 4th 5th 7th 18th 19th 20th 21st 22nd 23rd 24th 25th 26th 27th 28th …" at bounding box center [641, 235] width 332 height 34
select select "1"
click at [475, 218] on select "1st 2nd 3rd 4th 5th 7th 18th 19th 20th 21st 22nd 23rd 24th 25th 26th 27th 28th …" at bounding box center [641, 235] width 332 height 34
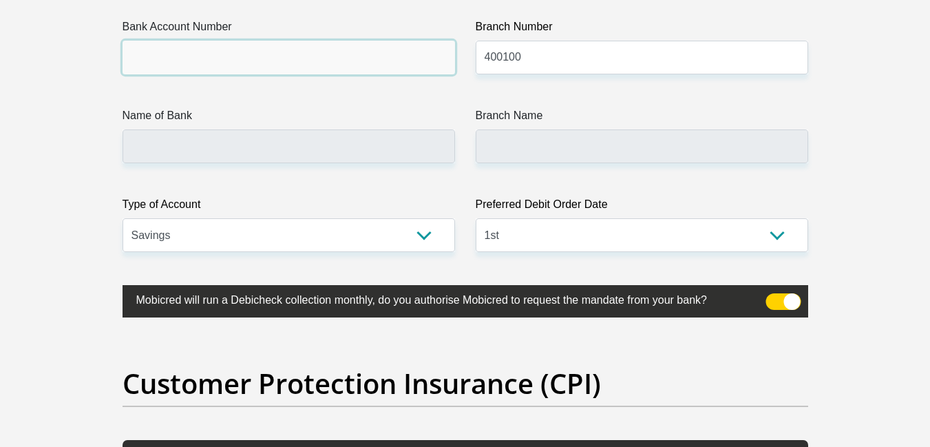
click at [269, 61] on input "Bank Account Number" at bounding box center [288, 58] width 332 height 34
click at [149, 56] on input "2332180711" at bounding box center [288, 58] width 332 height 34
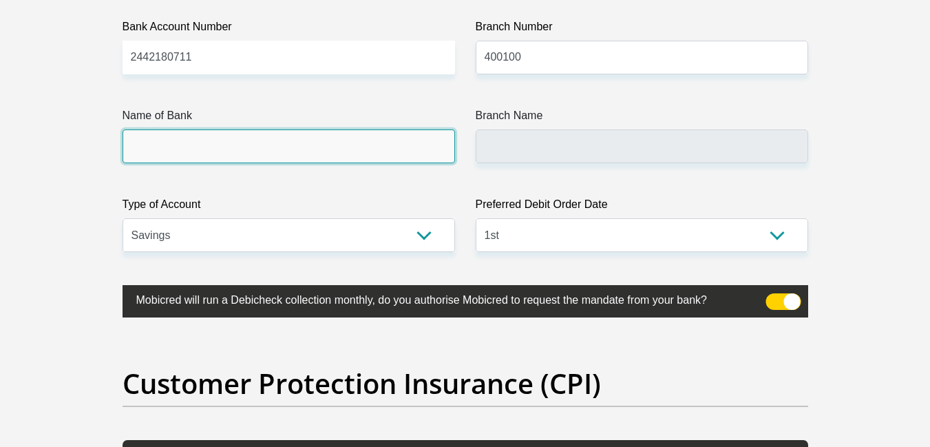
click at [180, 148] on input "Name of Bank" at bounding box center [288, 146] width 332 height 34
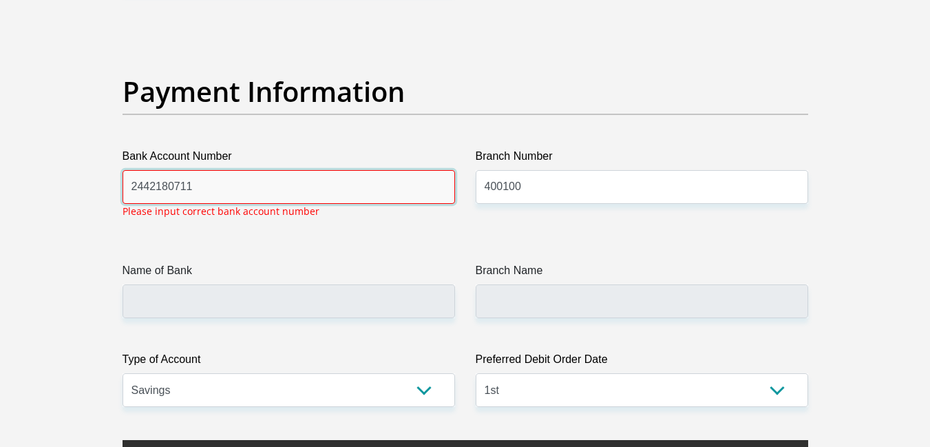
scroll to position [3277, 0]
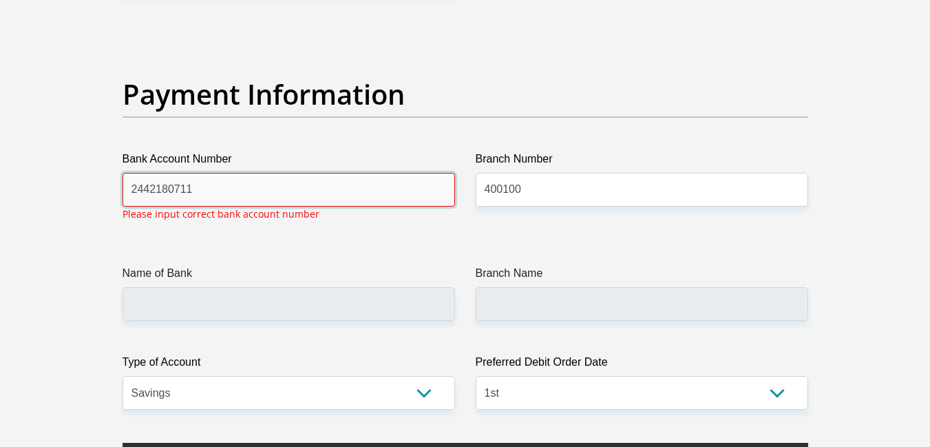
drag, startPoint x: 182, startPoint y: 148, endPoint x: 202, endPoint y: 181, distance: 38.9
click at [202, 181] on input "2442180711" at bounding box center [288, 190] width 332 height 34
click at [220, 193] on input "2442180711" at bounding box center [288, 190] width 332 height 34
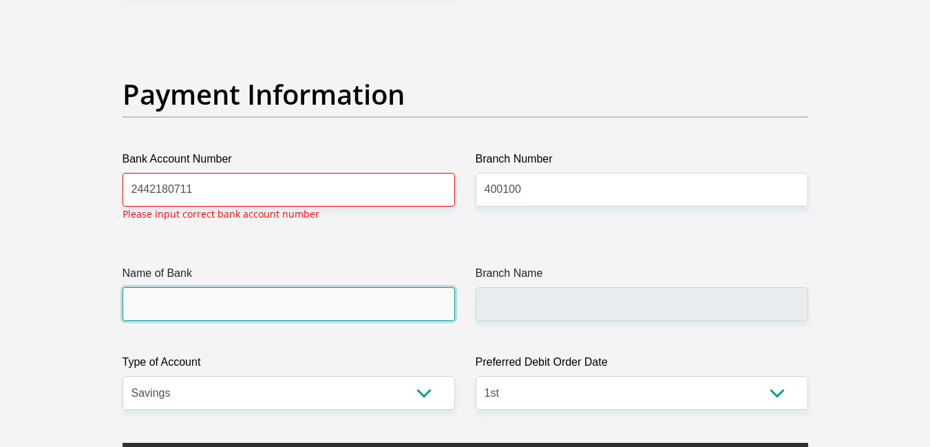
click at [204, 299] on input "Name of Bank" at bounding box center [288, 304] width 332 height 34
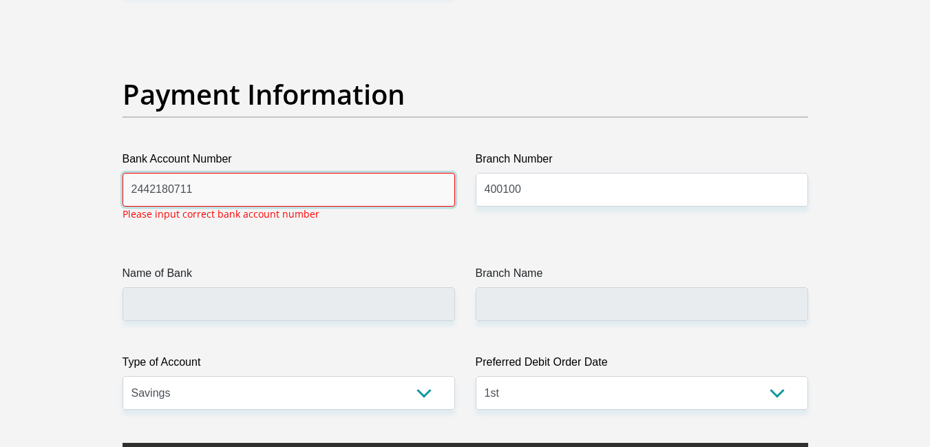
click at [195, 191] on input "2442180711" at bounding box center [288, 190] width 332 height 34
type input "2"
type input "2442180711"
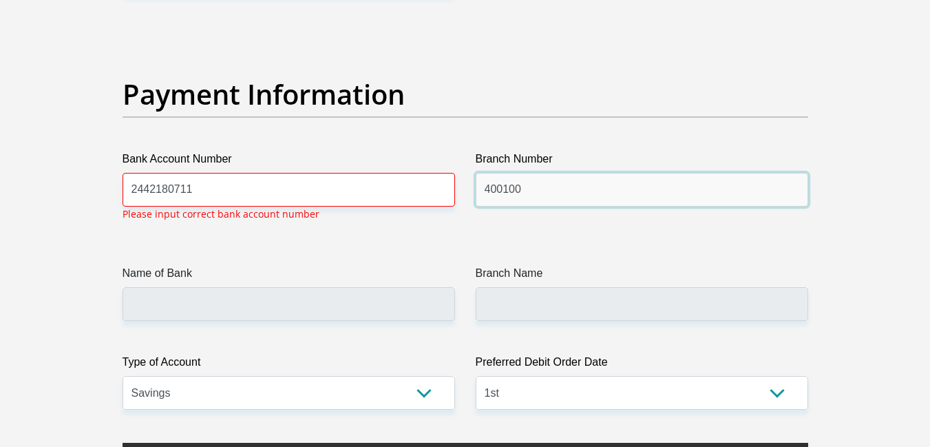
click at [530, 198] on input "400100" at bounding box center [641, 190] width 332 height 34
type input "4"
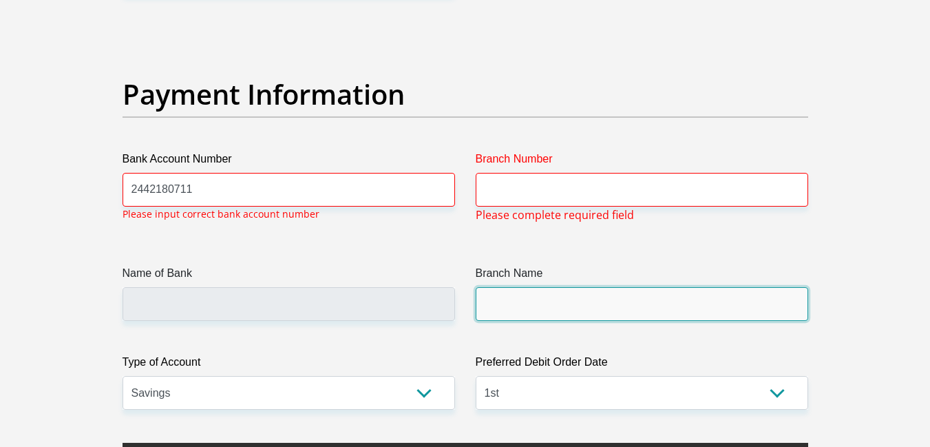
click at [519, 291] on input "Branch Name" at bounding box center [641, 304] width 332 height 34
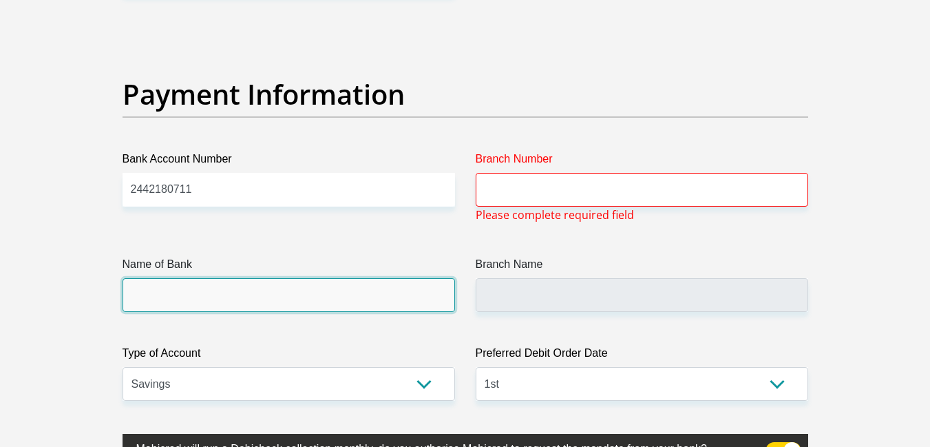
click at [389, 295] on input "Name of Bank" at bounding box center [288, 295] width 332 height 34
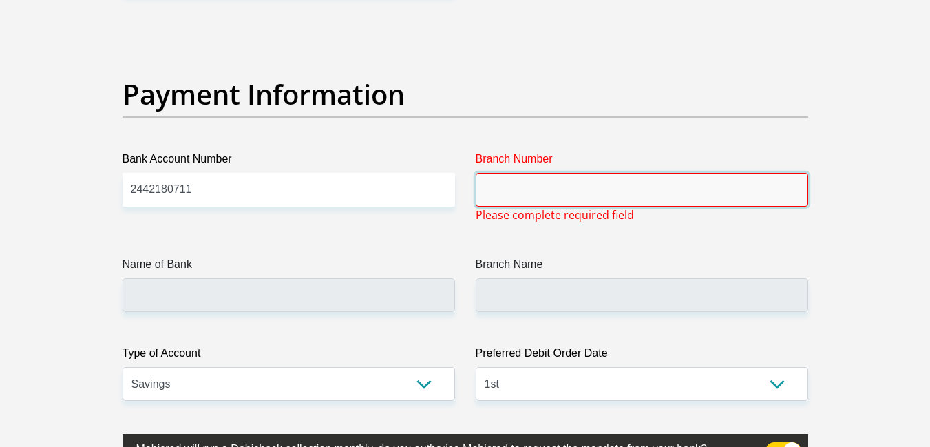
click at [507, 185] on input "Branch Number" at bounding box center [641, 190] width 332 height 34
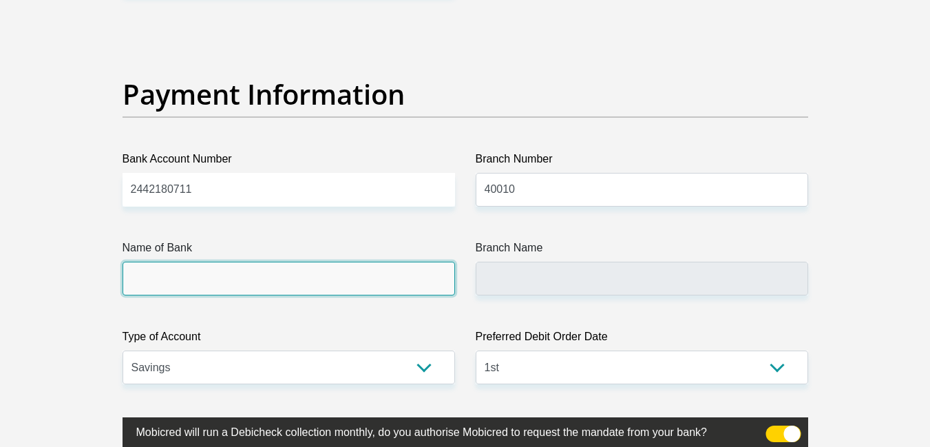
click at [387, 273] on input "Name of Bank" at bounding box center [288, 278] width 332 height 34
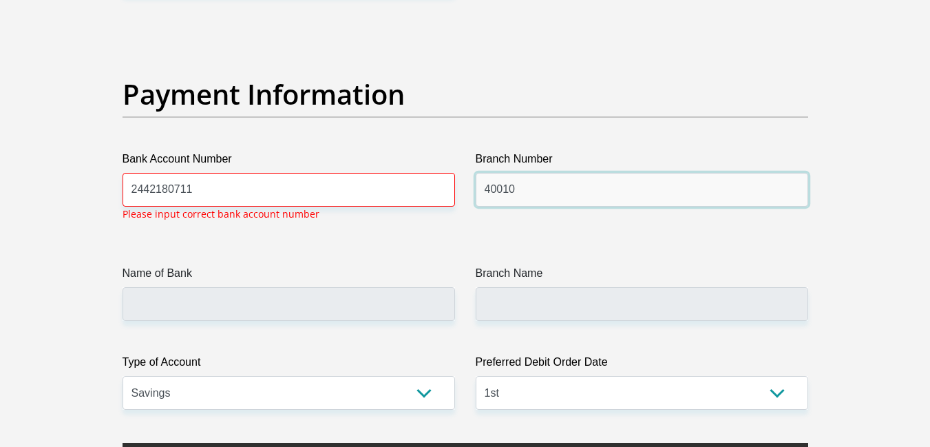
click at [542, 194] on input "40010" at bounding box center [641, 190] width 332 height 34
click at [376, 284] on div "Name of Bank" at bounding box center [288, 293] width 332 height 56
click at [527, 193] on input "400100" at bounding box center [641, 190] width 332 height 34
type input "4"
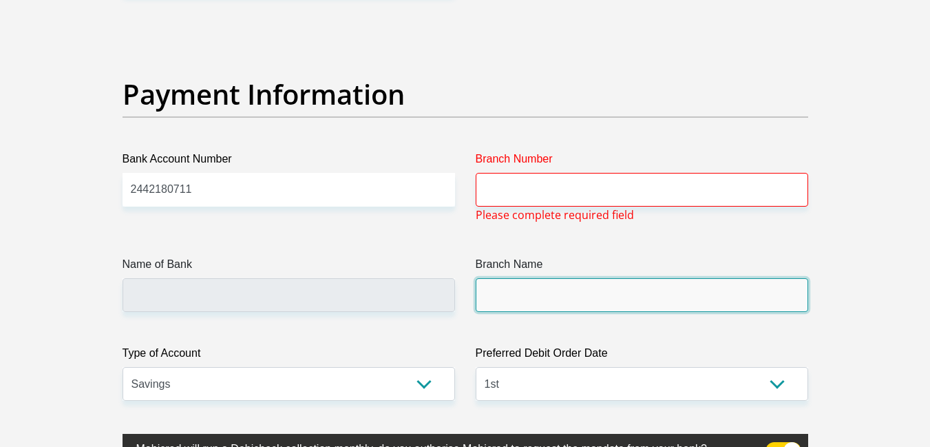
click at [529, 304] on input "Branch Name" at bounding box center [641, 295] width 332 height 34
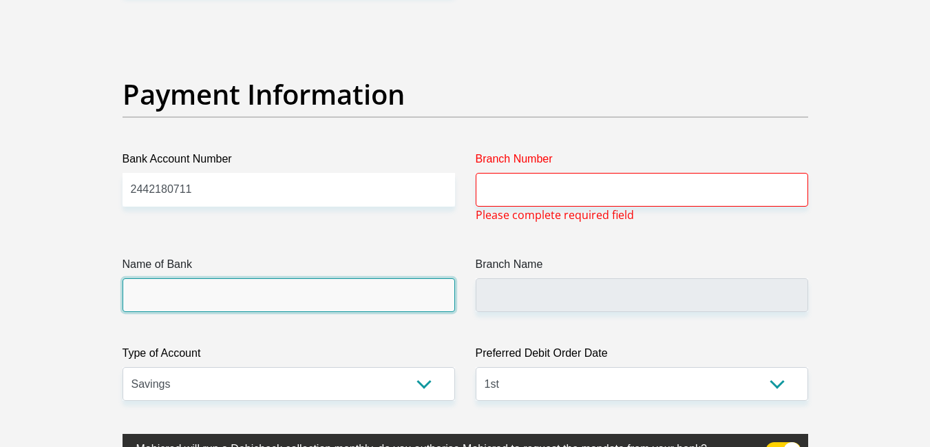
click at [367, 302] on input "Name of Bank" at bounding box center [288, 295] width 332 height 34
click at [328, 287] on input "Name of Bank" at bounding box center [288, 295] width 332 height 34
click at [142, 292] on input "Name of Bank" at bounding box center [288, 295] width 332 height 34
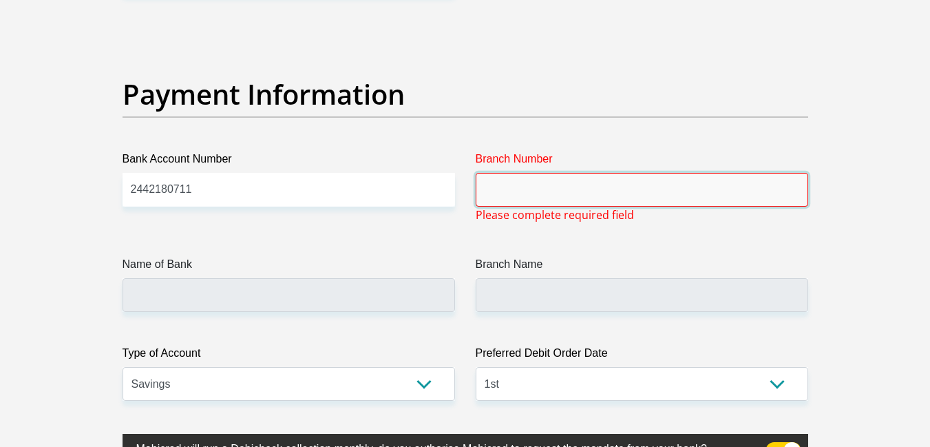
click at [511, 202] on input "Branch Number" at bounding box center [641, 190] width 332 height 34
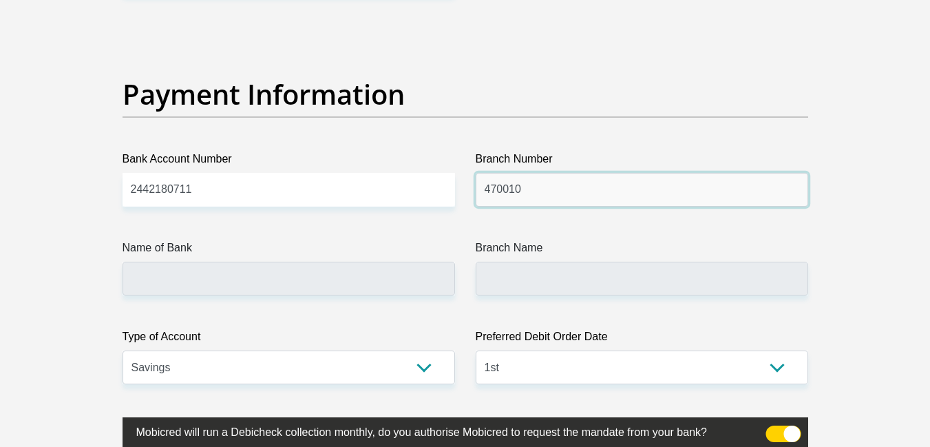
type input "470010"
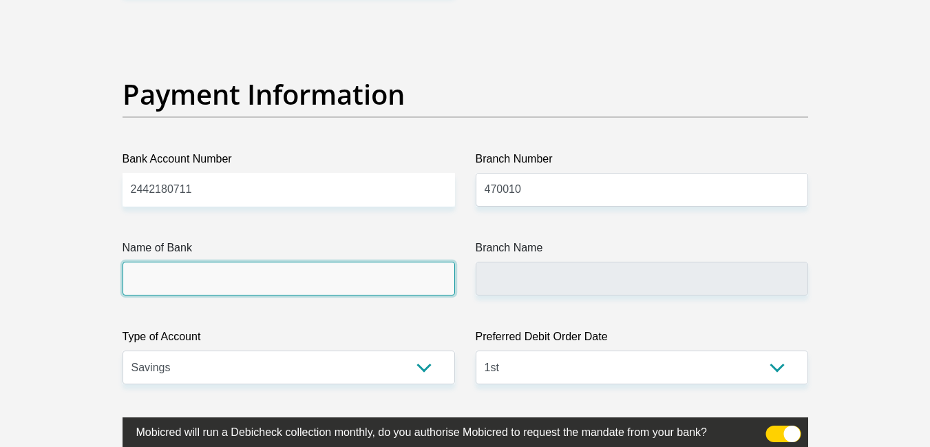
click at [356, 284] on input "Name of Bank" at bounding box center [288, 278] width 332 height 34
type input "CAPITEC BANK LIMITED"
type input "CAPITEC BANK CPC"
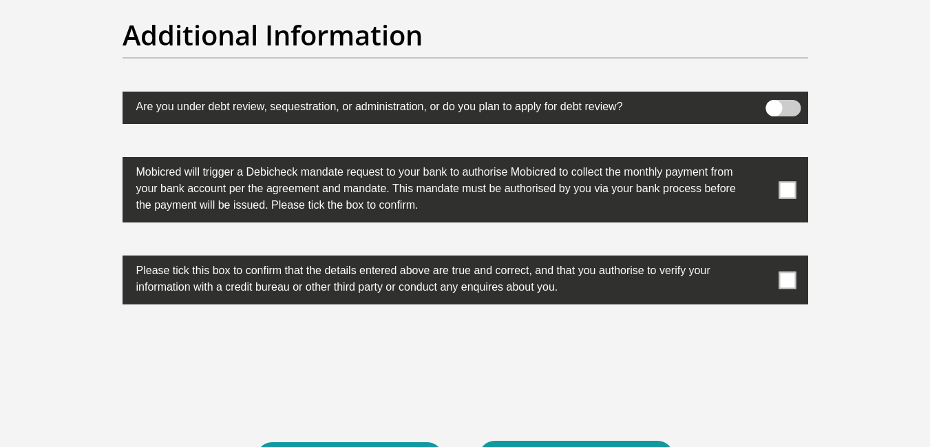
scroll to position [4433, 0]
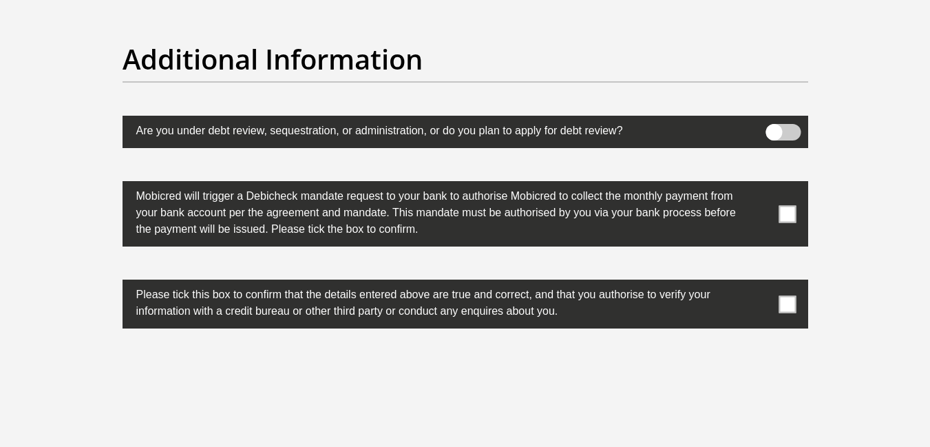
click at [788, 131] on span at bounding box center [782, 132] width 35 height 17
click at [773, 127] on input "checkbox" at bounding box center [773, 127] width 0 height 0
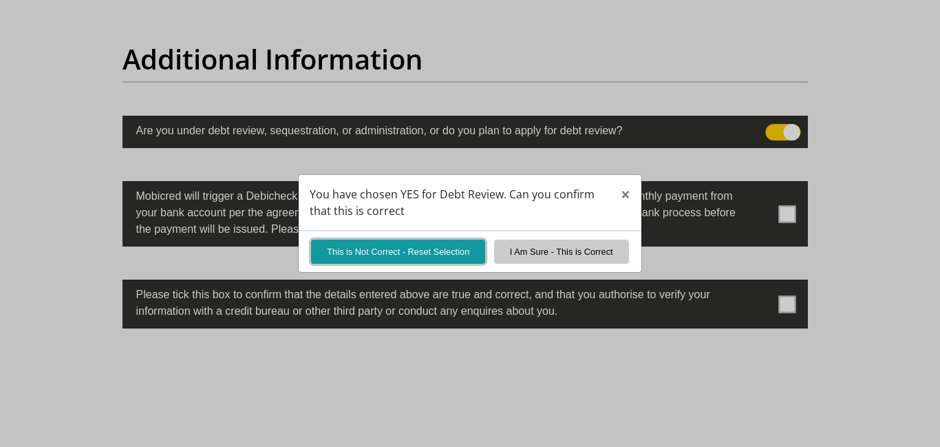
click at [436, 245] on button "This is Not Correct - Reset Selection" at bounding box center [398, 251] width 174 height 24
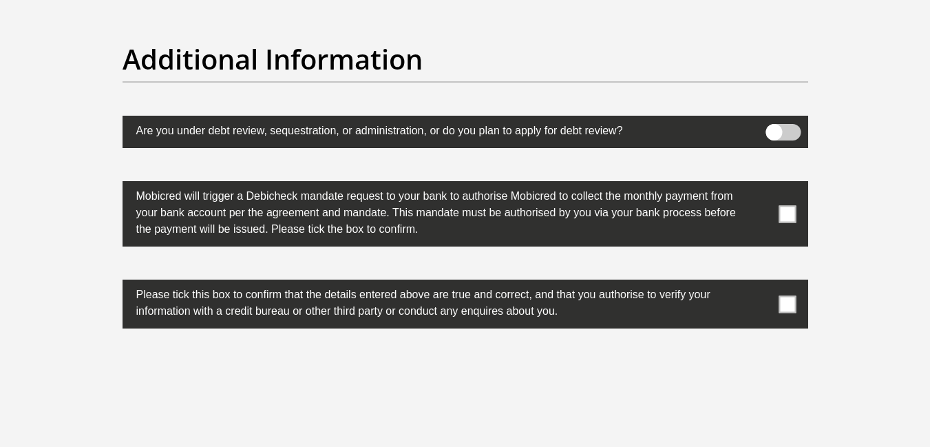
click at [782, 213] on span at bounding box center [786, 213] width 17 height 17
click at [760, 184] on input "checkbox" at bounding box center [760, 184] width 0 height 0
click at [791, 301] on span at bounding box center [786, 303] width 17 height 17
click at [760, 283] on input "checkbox" at bounding box center [760, 283] width 0 height 0
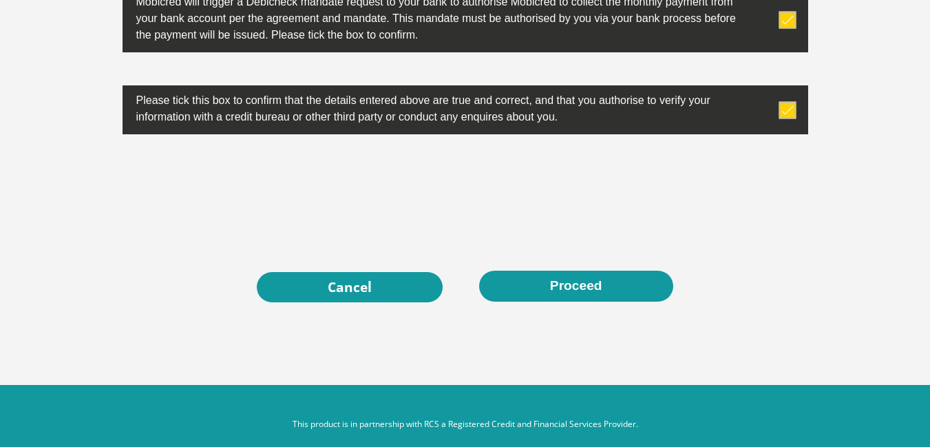
scroll to position [4645, 0]
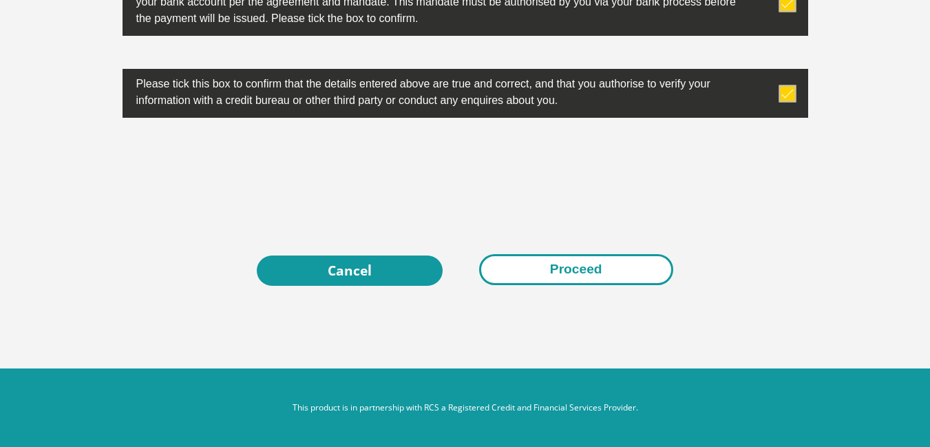
click at [582, 270] on button "Proceed" at bounding box center [576, 269] width 194 height 31
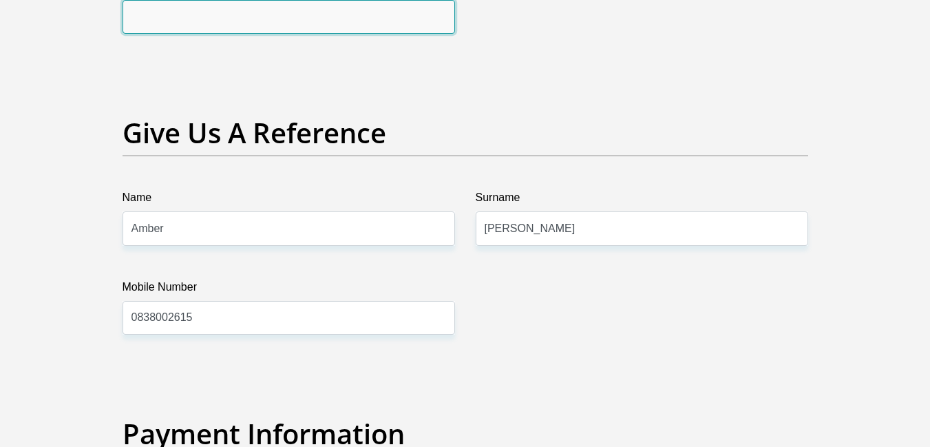
scroll to position [2547, 0]
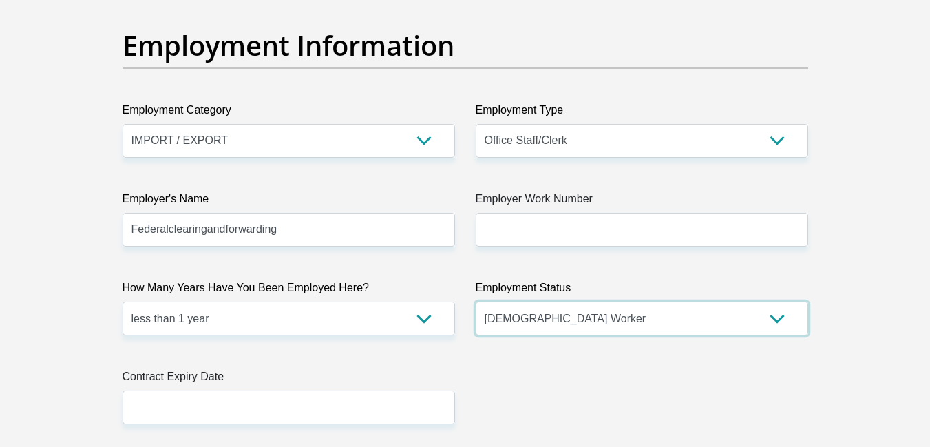
click at [774, 321] on select "Permanent/Full-time Part-time/Casual [DEMOGRAPHIC_DATA] Worker Self-Employed Ho…" at bounding box center [641, 318] width 332 height 34
click at [475, 301] on select "Permanent/Full-time Part-time/Casual [DEMOGRAPHIC_DATA] Worker Self-Employed Ho…" at bounding box center [641, 318] width 332 height 34
select select "5"
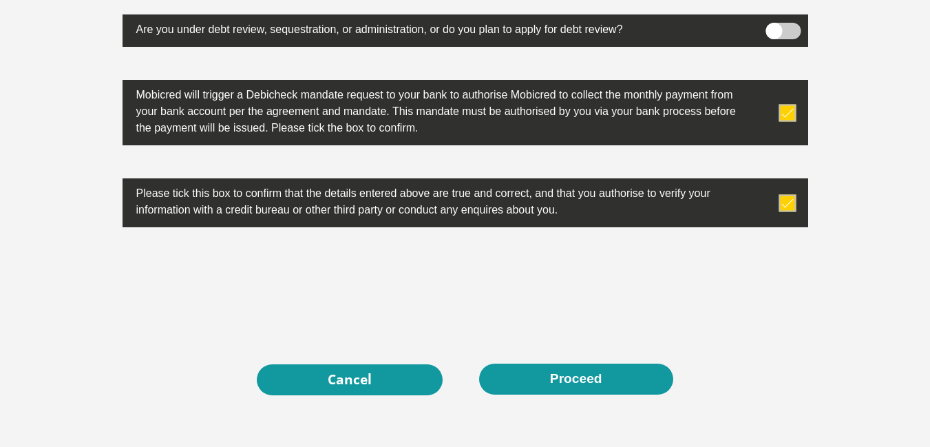
scroll to position [4447, 0]
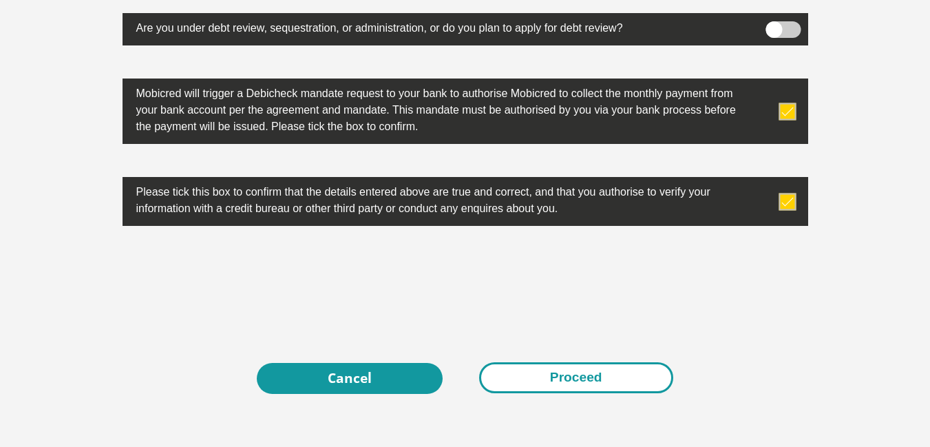
click at [610, 374] on button "Proceed" at bounding box center [576, 377] width 194 height 31
click at [557, 372] on button "Proceed" at bounding box center [576, 377] width 194 height 31
click at [591, 384] on button "Proceed" at bounding box center [576, 377] width 194 height 31
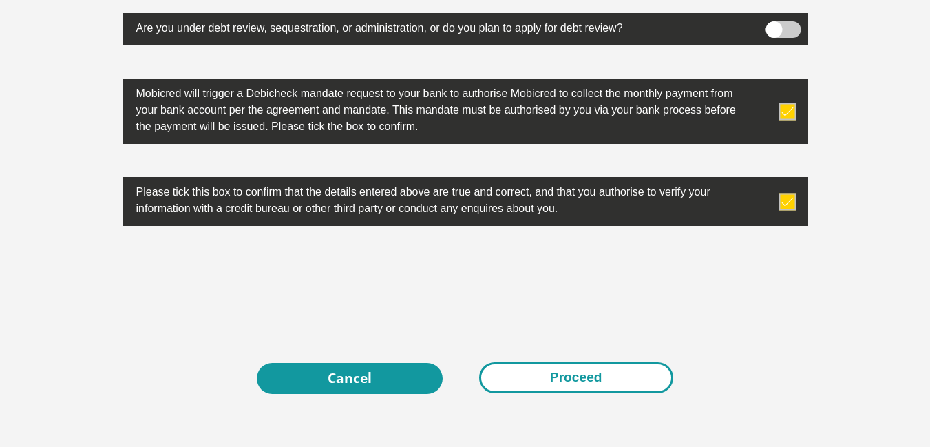
click at [591, 384] on button "Proceed" at bounding box center [576, 377] width 194 height 31
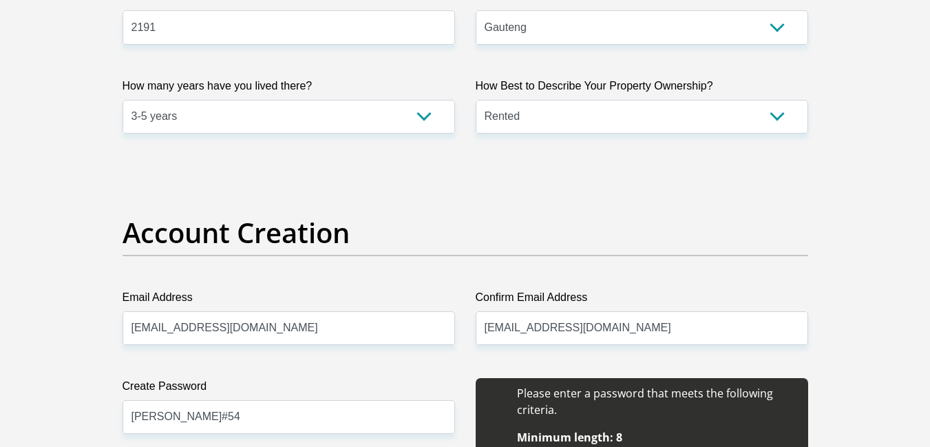
scroll to position [4556, 0]
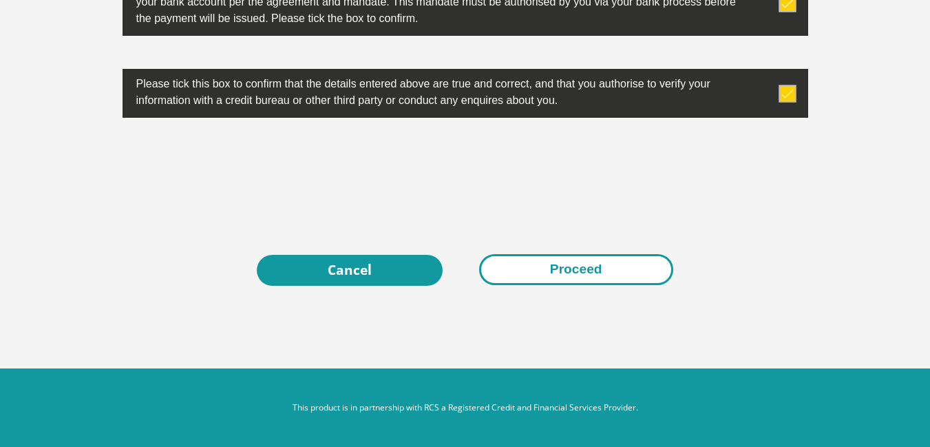
click at [559, 276] on button "Proceed" at bounding box center [576, 269] width 194 height 31
click at [566, 275] on button "Proceed" at bounding box center [576, 269] width 194 height 31
click at [570, 269] on button "Proceed" at bounding box center [576, 269] width 194 height 31
click at [648, 270] on button "Proceed" at bounding box center [576, 269] width 194 height 31
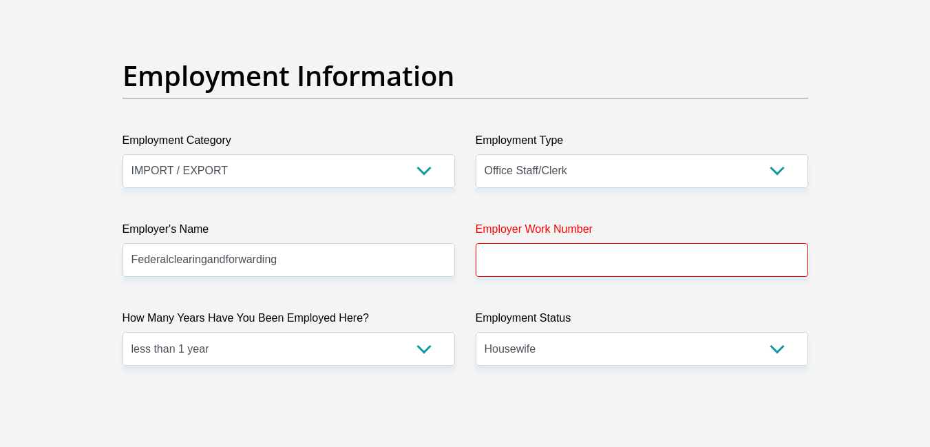
scroll to position [2532, 0]
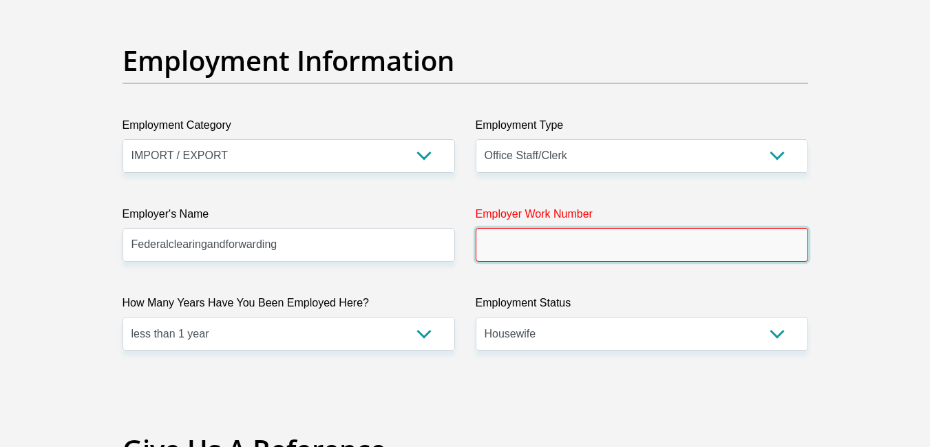
click at [747, 243] on input "Employer Work Number" at bounding box center [641, 245] width 332 height 34
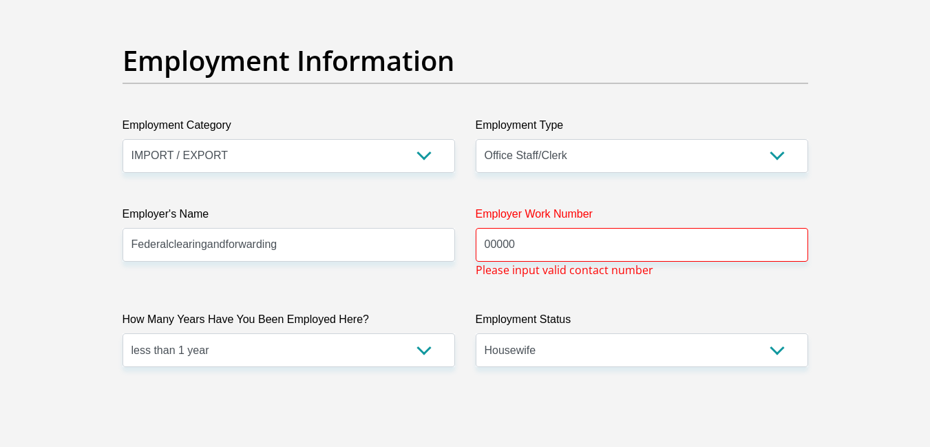
click at [603, 244] on input "00000" at bounding box center [641, 245] width 332 height 34
type input "0"
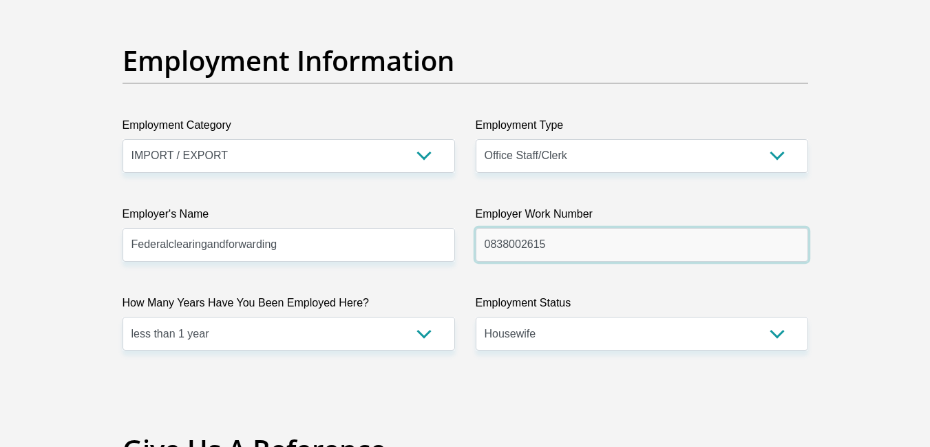
type input "0838002615"
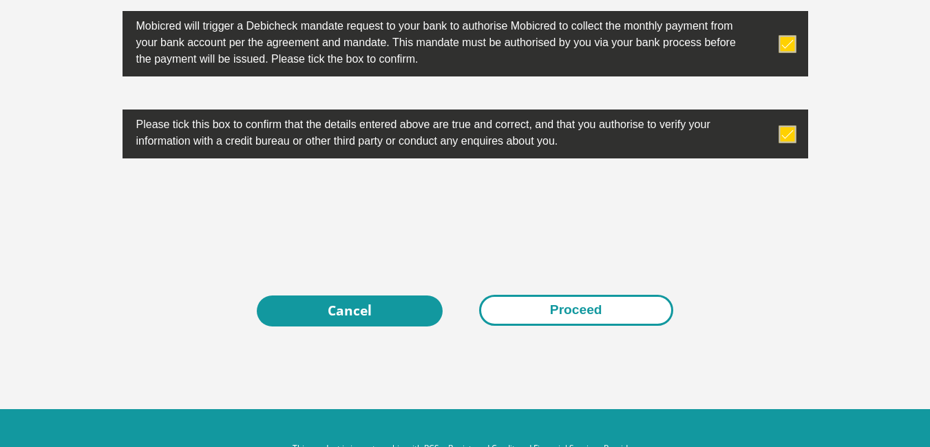
click at [570, 315] on button "Proceed" at bounding box center [576, 310] width 194 height 31
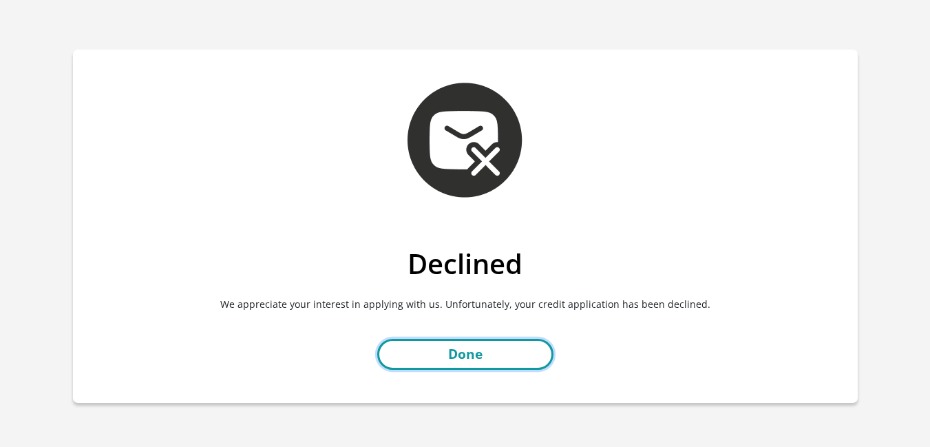
click at [451, 350] on link "Done" at bounding box center [465, 354] width 176 height 31
